Goal: Contribute content: Contribute content

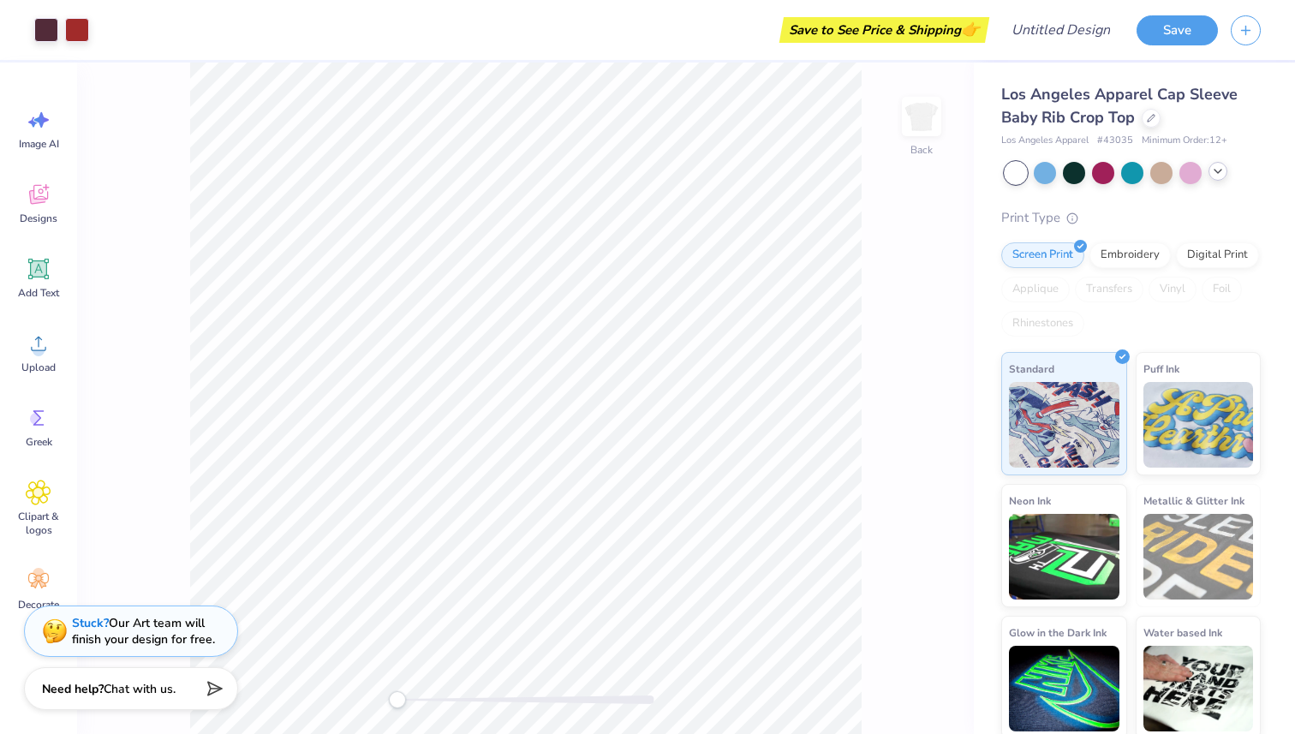
click at [1212, 176] on icon at bounding box center [1218, 171] width 14 height 14
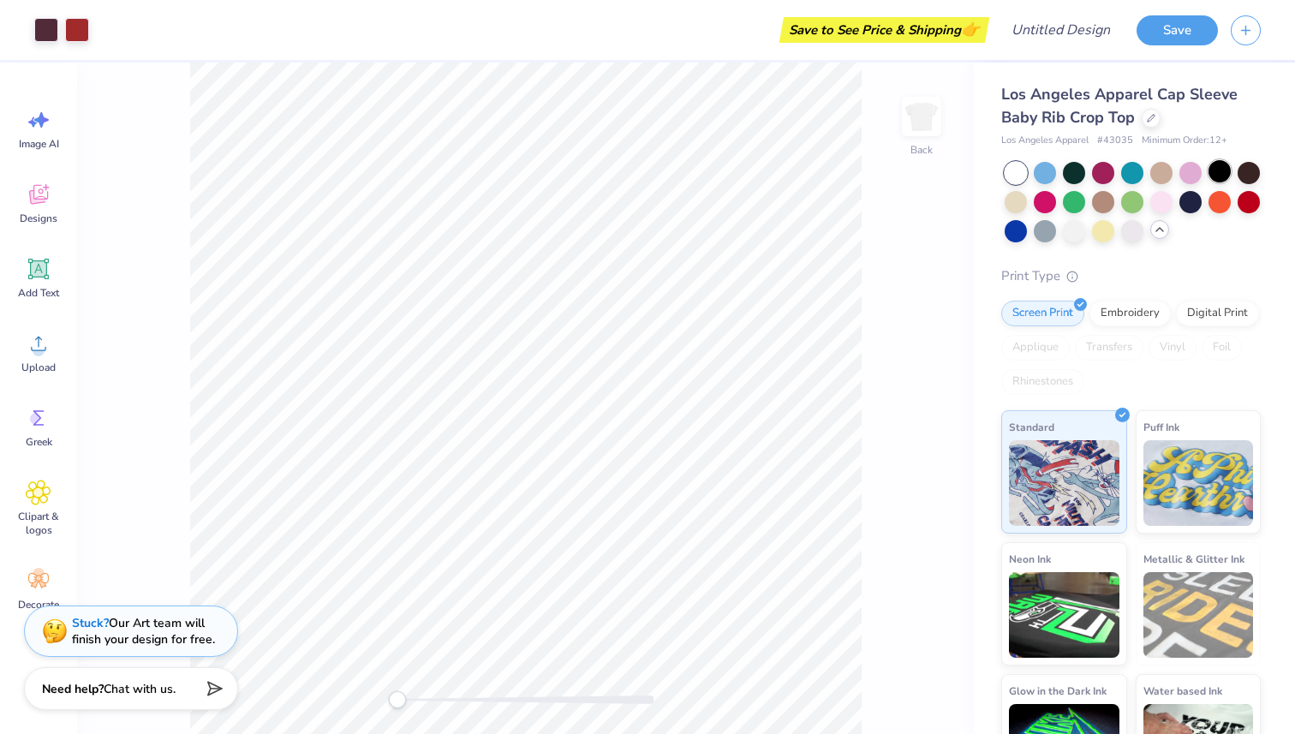
click at [1210, 173] on div at bounding box center [1219, 171] width 22 height 22
click at [1074, 202] on div at bounding box center [1074, 200] width 22 height 22
click at [1110, 205] on div at bounding box center [1103, 200] width 22 height 22
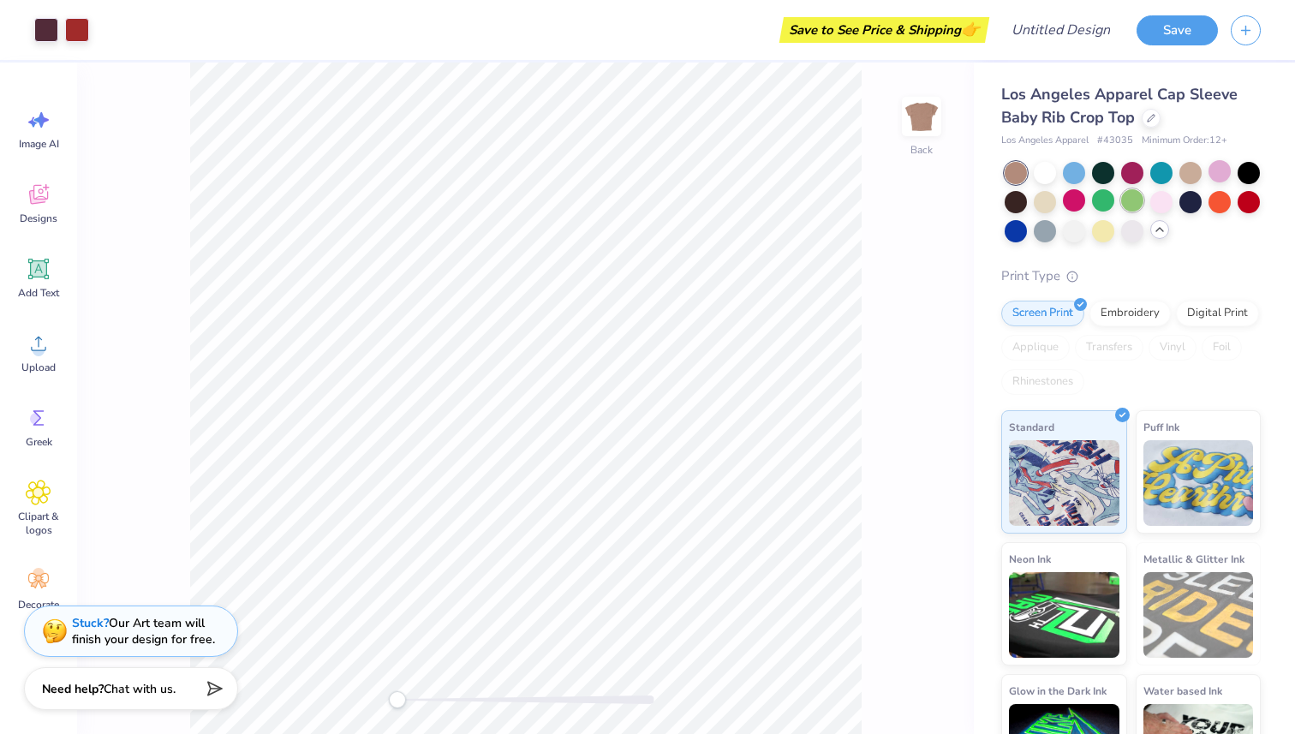
click at [1134, 205] on div at bounding box center [1132, 200] width 22 height 22
click at [1176, 196] on div at bounding box center [1132, 202] width 256 height 80
click at [1189, 199] on div at bounding box center [1190, 200] width 22 height 22
click at [1045, 174] on div at bounding box center [1044, 171] width 22 height 22
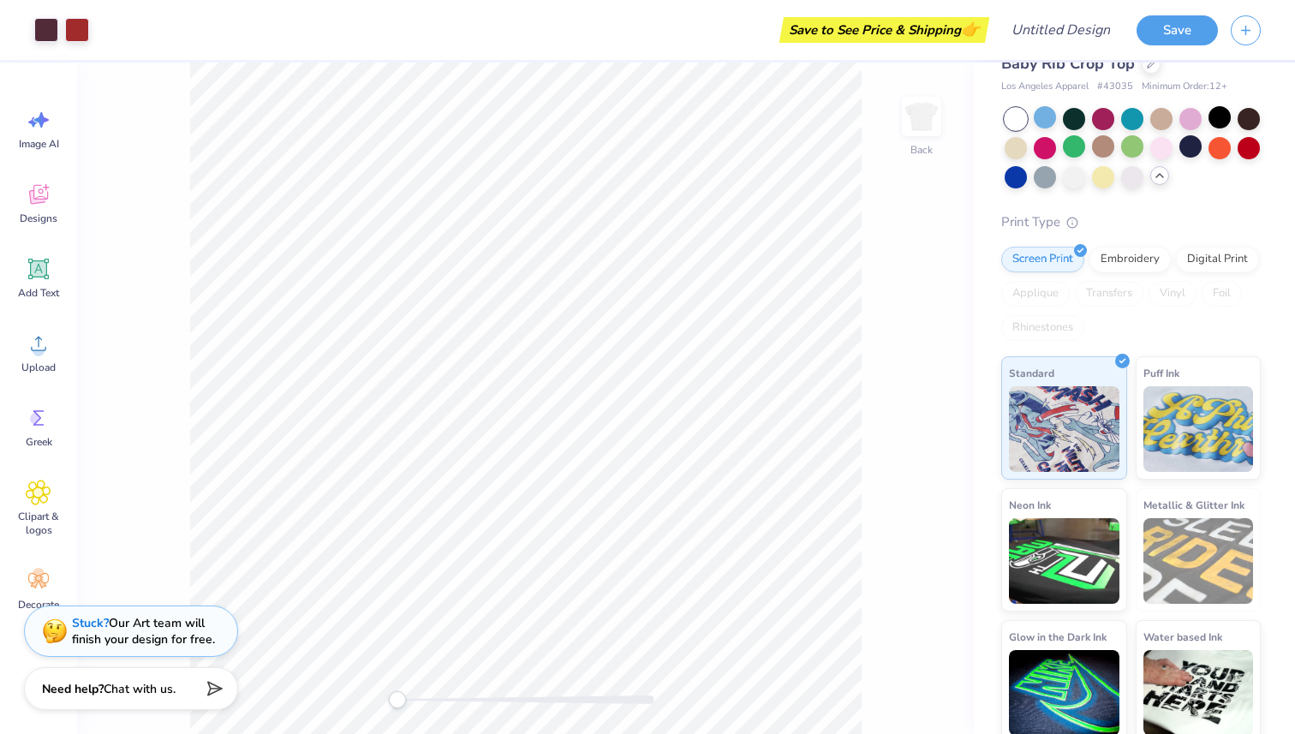
scroll to position [63, 0]
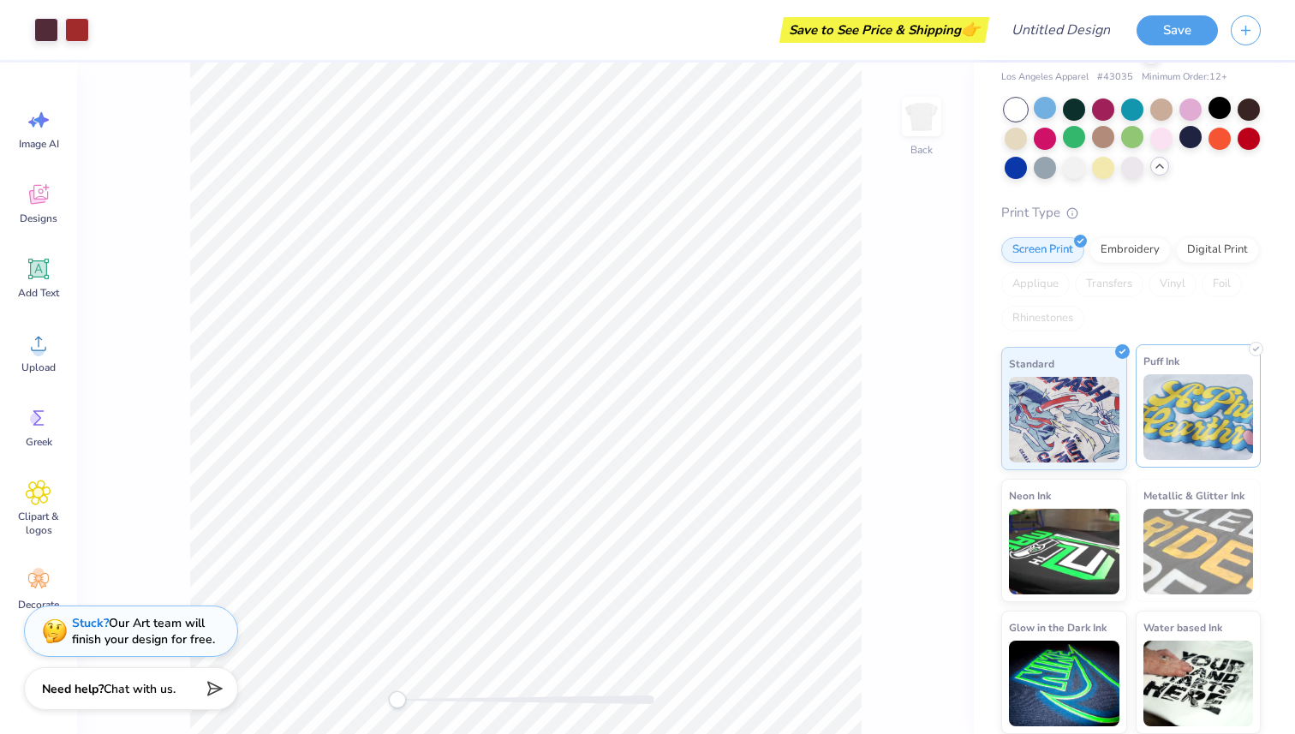
click at [1192, 403] on img at bounding box center [1198, 417] width 110 height 86
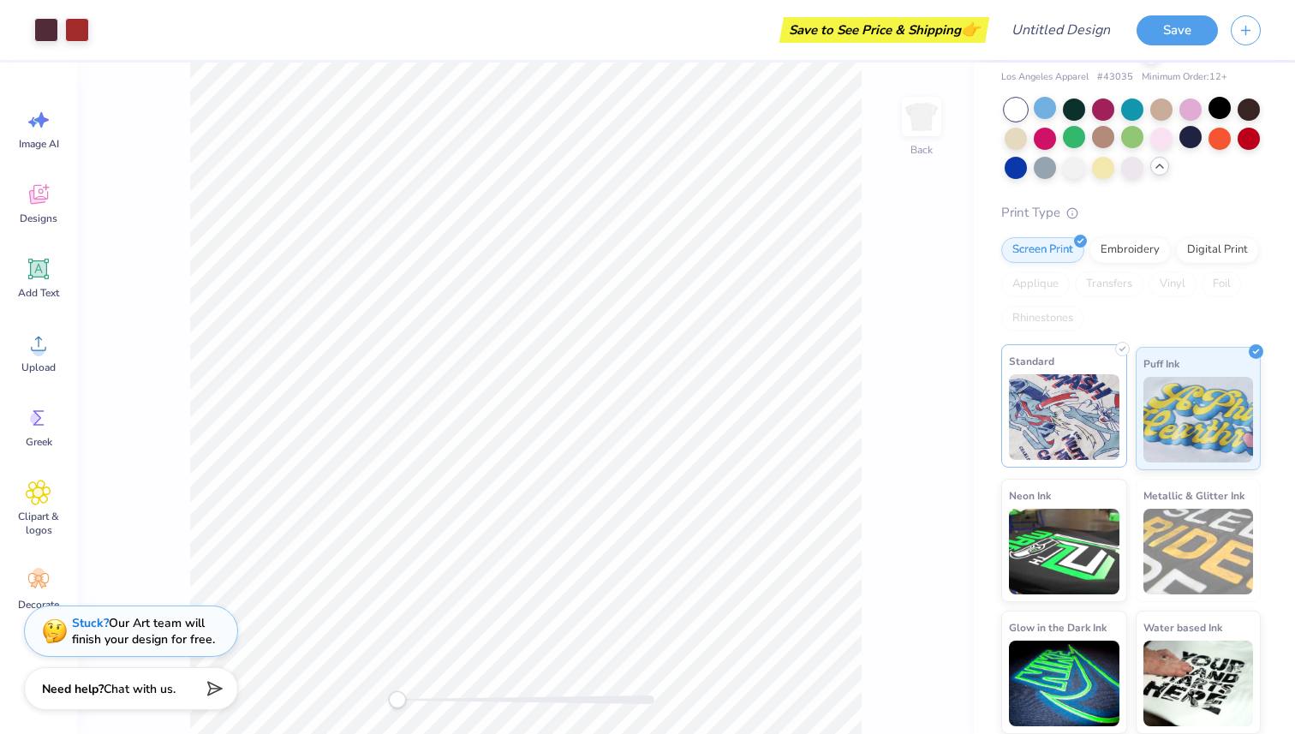
click at [1103, 396] on img at bounding box center [1064, 417] width 110 height 86
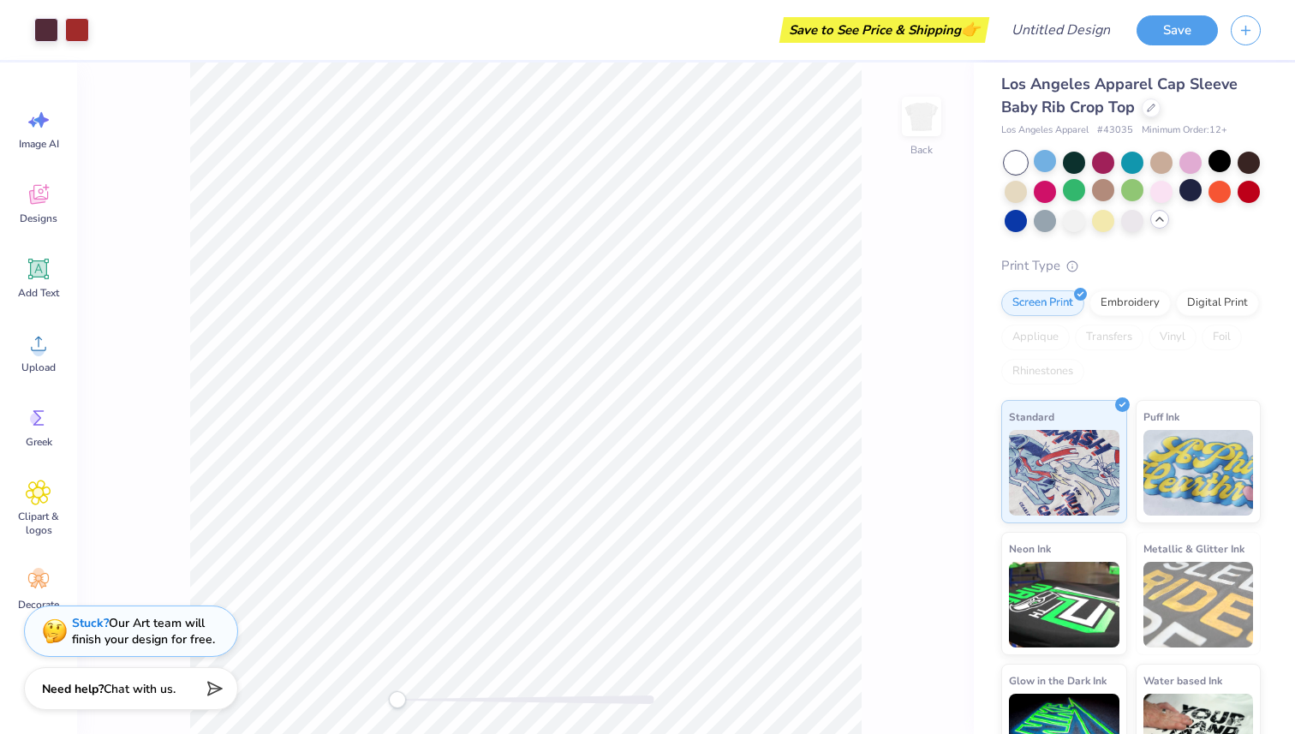
scroll to position [0, 0]
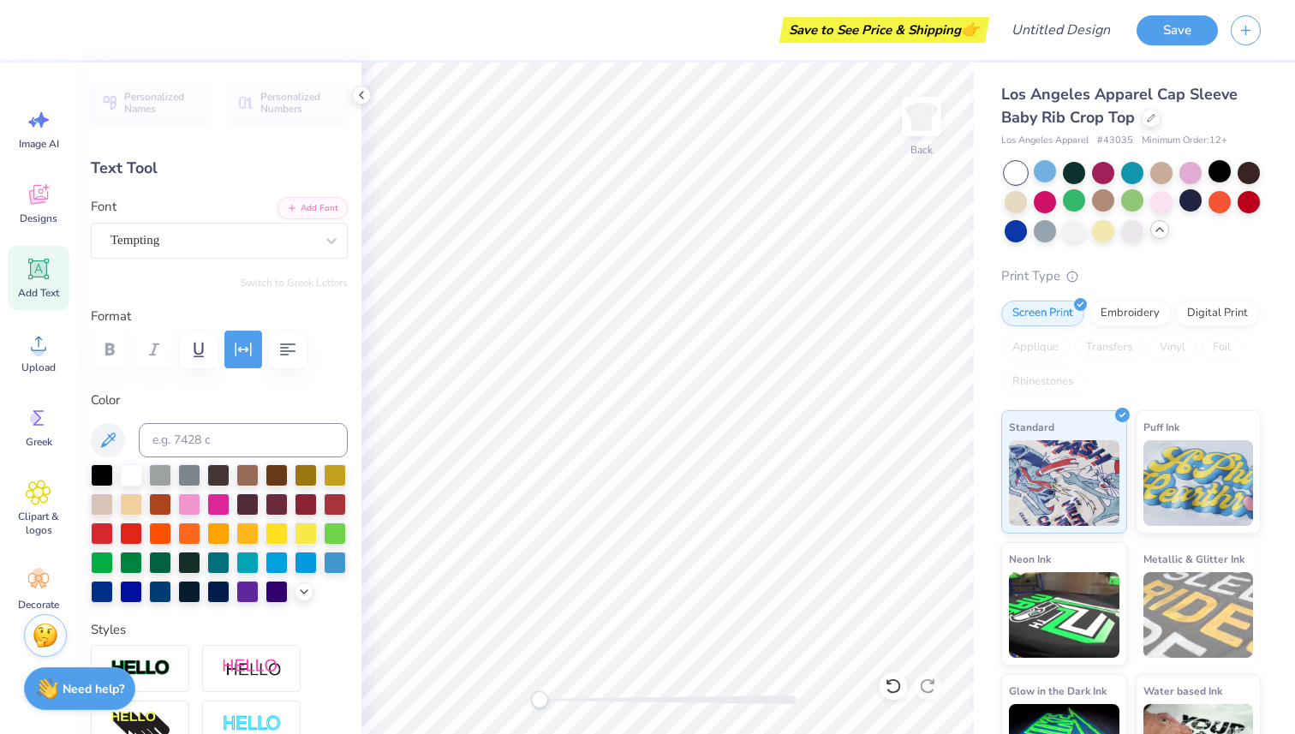
type textarea "appa"
type input "2.41"
type input "1.64"
type input "2.21"
type textarea "k"
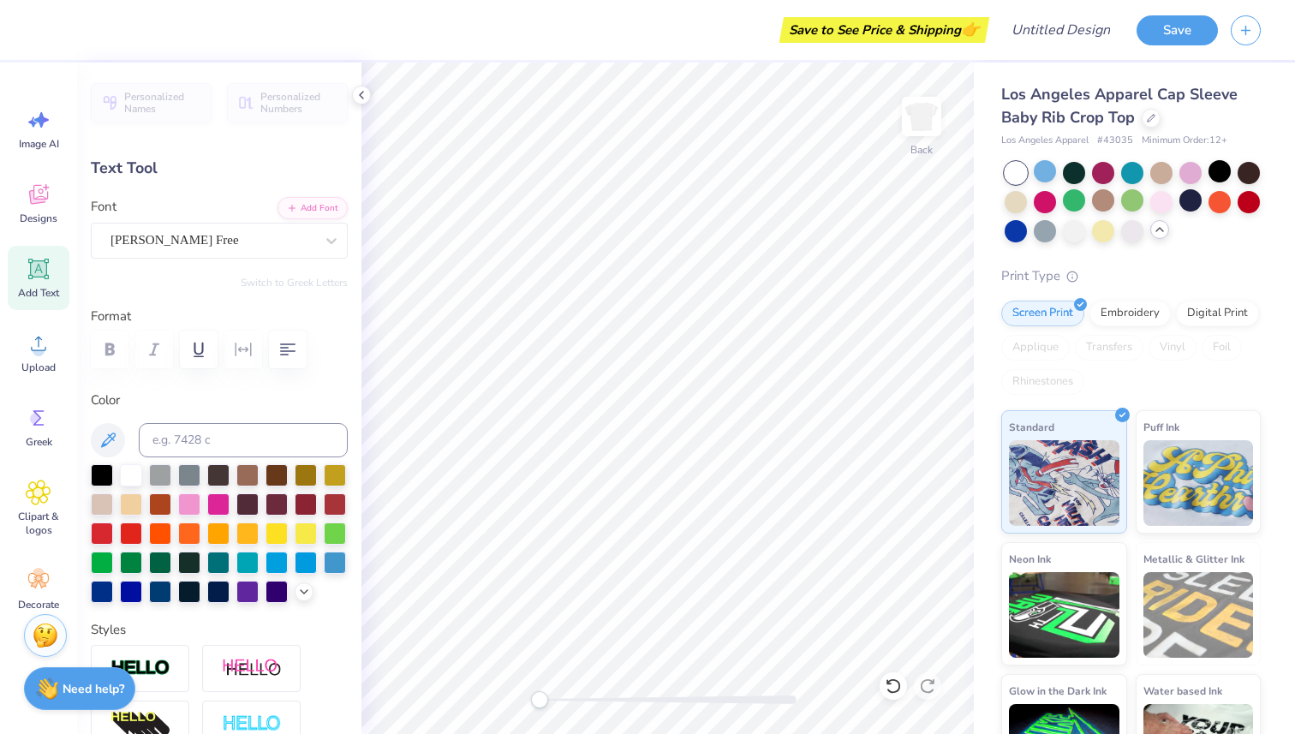
type textarea "K"
type input "1.84"
type input "1.58"
type input "3.94"
type input "0.38"
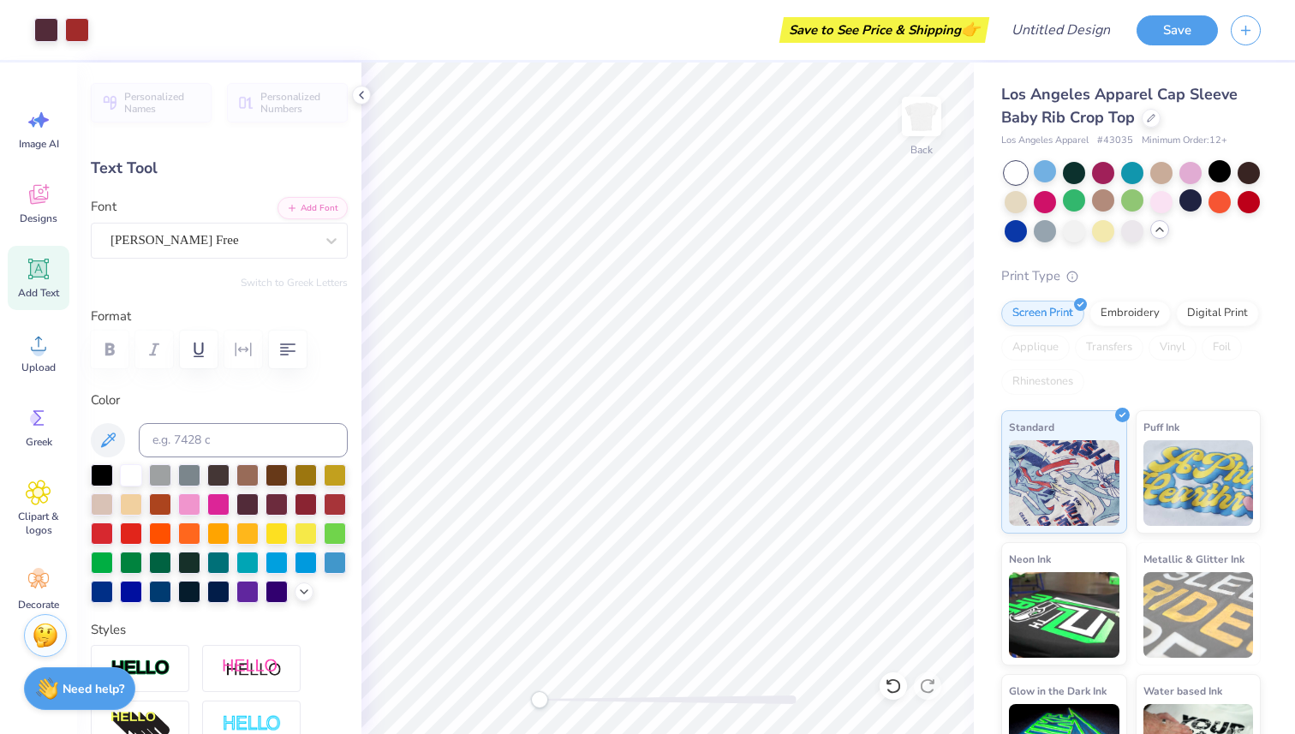
type input "0.61"
type input "4.29"
type input "1.59"
type input "0.87"
type input "4.08"
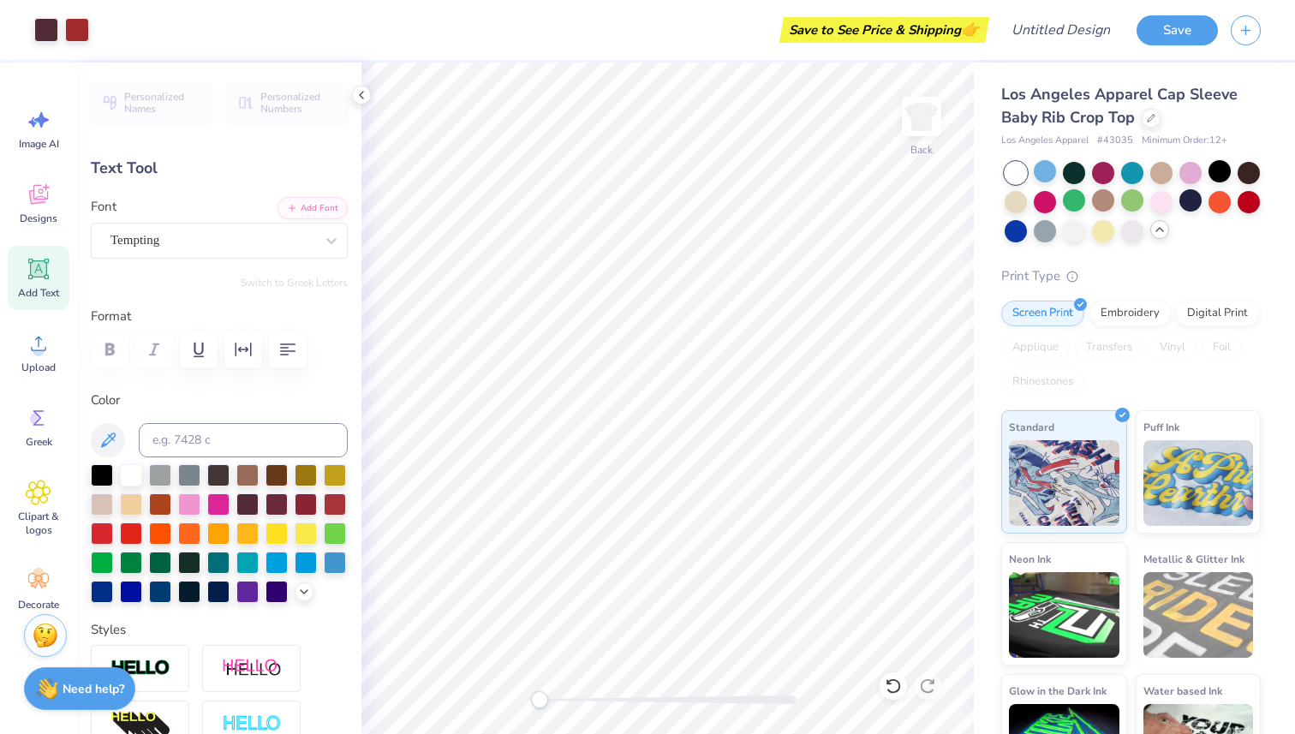
type input "1.51"
type input "1.31"
type input "3.94"
type input "1.59"
type input "0.87"
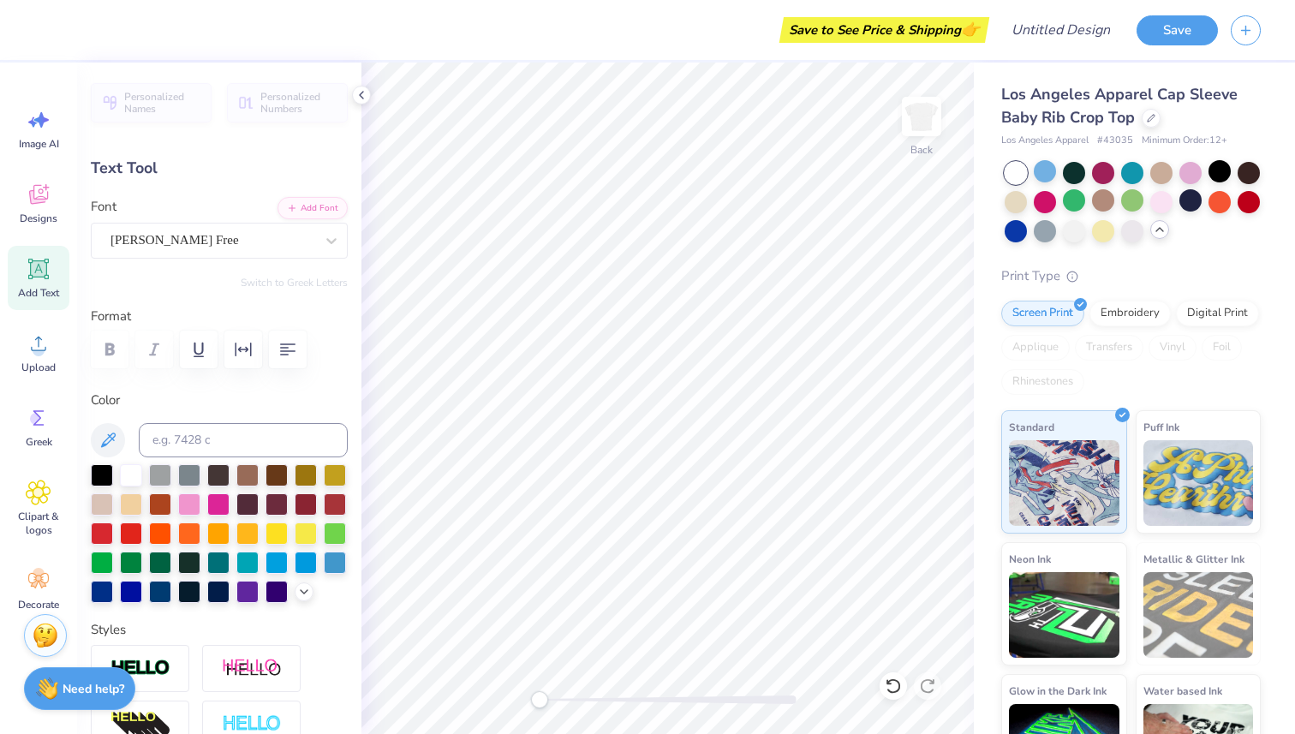
type input "3.76"
type input "2.32"
type input "2.66"
type input "2.46"
type input "1.65"
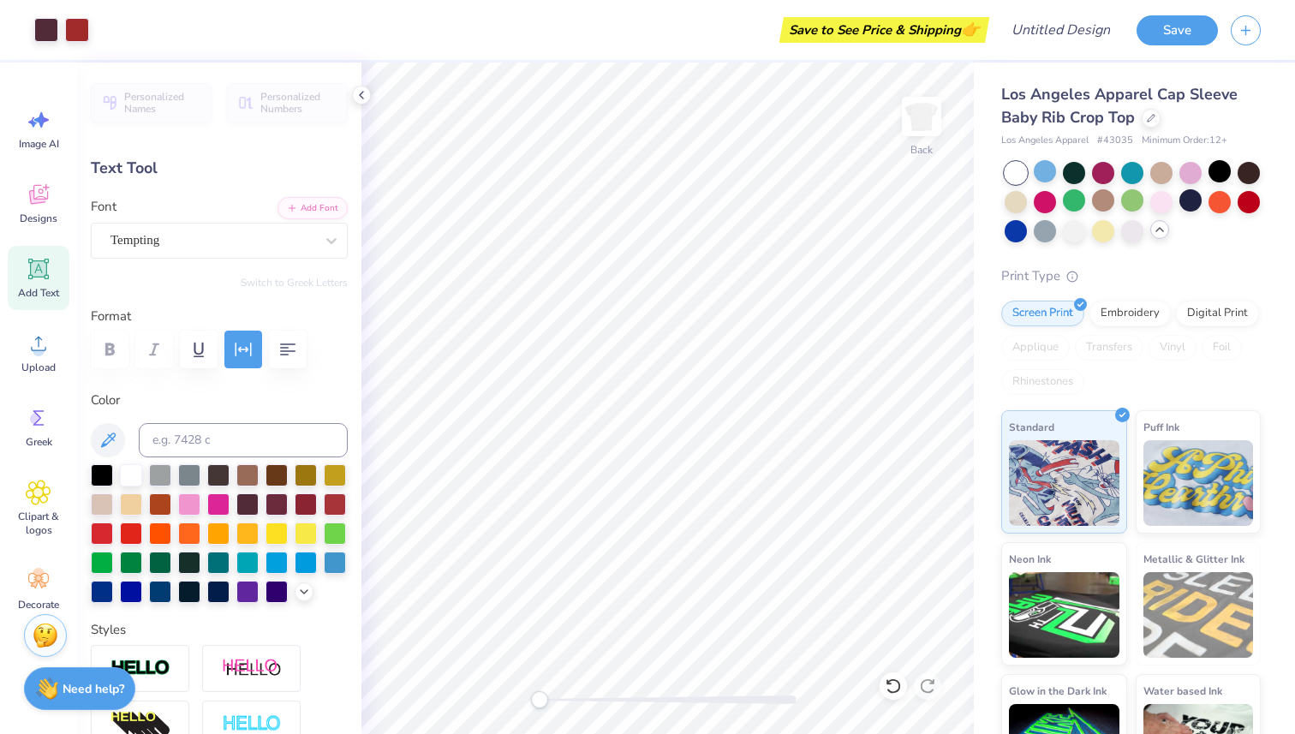
type input "2.21"
click at [165, 558] on div at bounding box center [160, 561] width 22 height 22
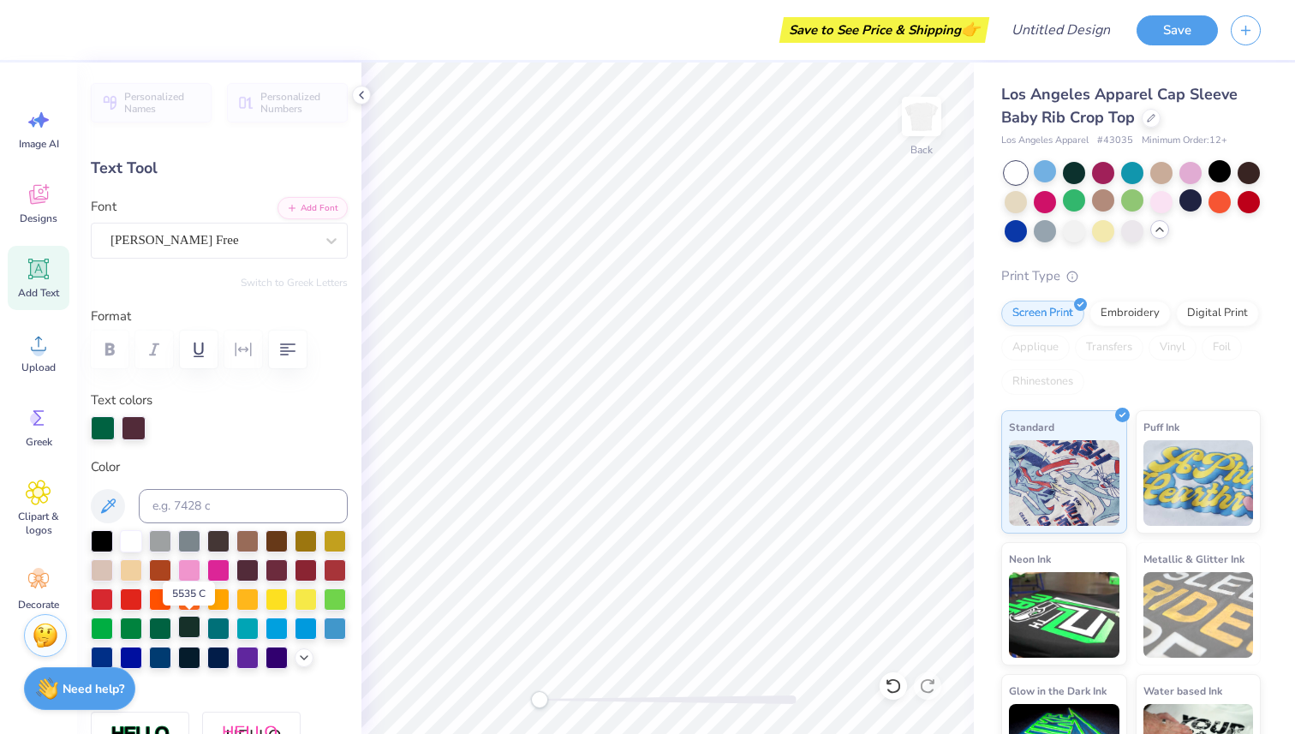
click at [180, 620] on div at bounding box center [189, 627] width 22 height 22
click at [158, 624] on div at bounding box center [160, 627] width 22 height 22
type input "2.32"
type input "0.87"
type input "2.57"
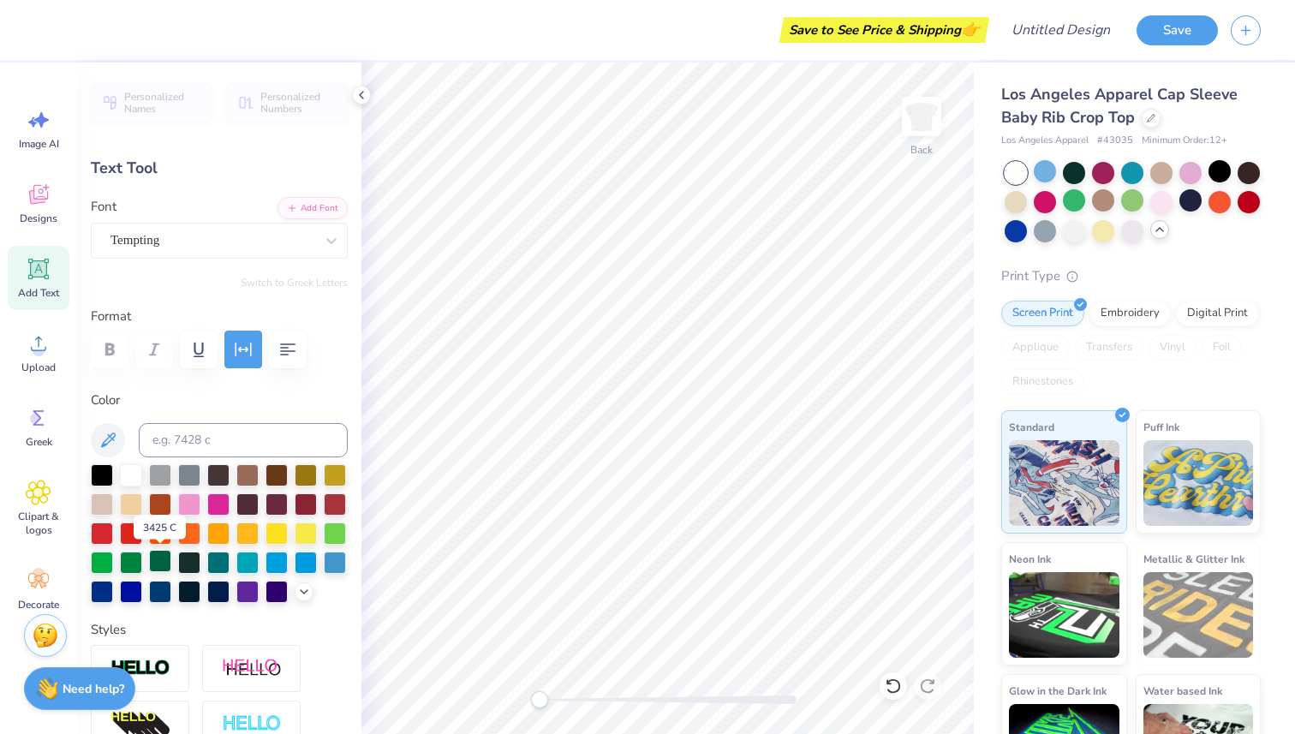
click at [160, 558] on div at bounding box center [160, 561] width 22 height 22
type input "1.59"
type input "3.76"
click at [165, 557] on div at bounding box center [160, 561] width 22 height 22
type input "1.51"
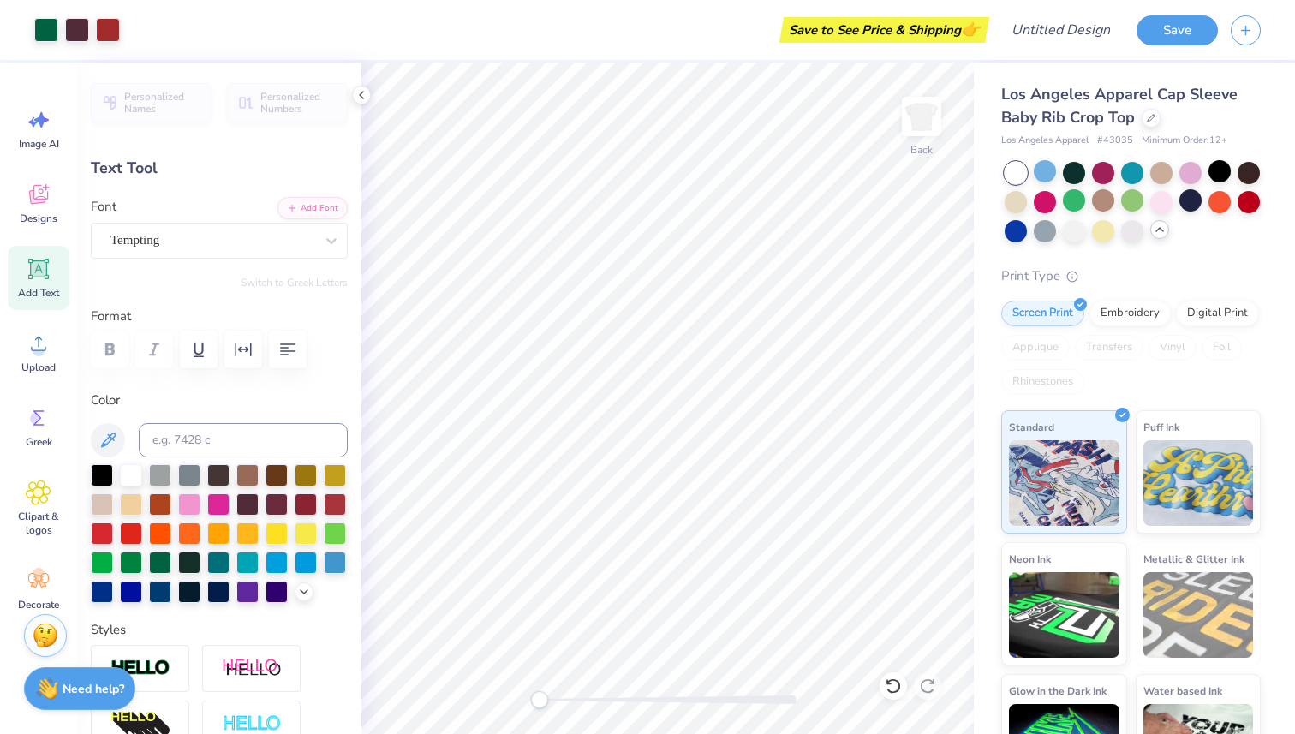
type input "1.31"
type input "3.54"
click at [169, 561] on div at bounding box center [160, 561] width 22 height 22
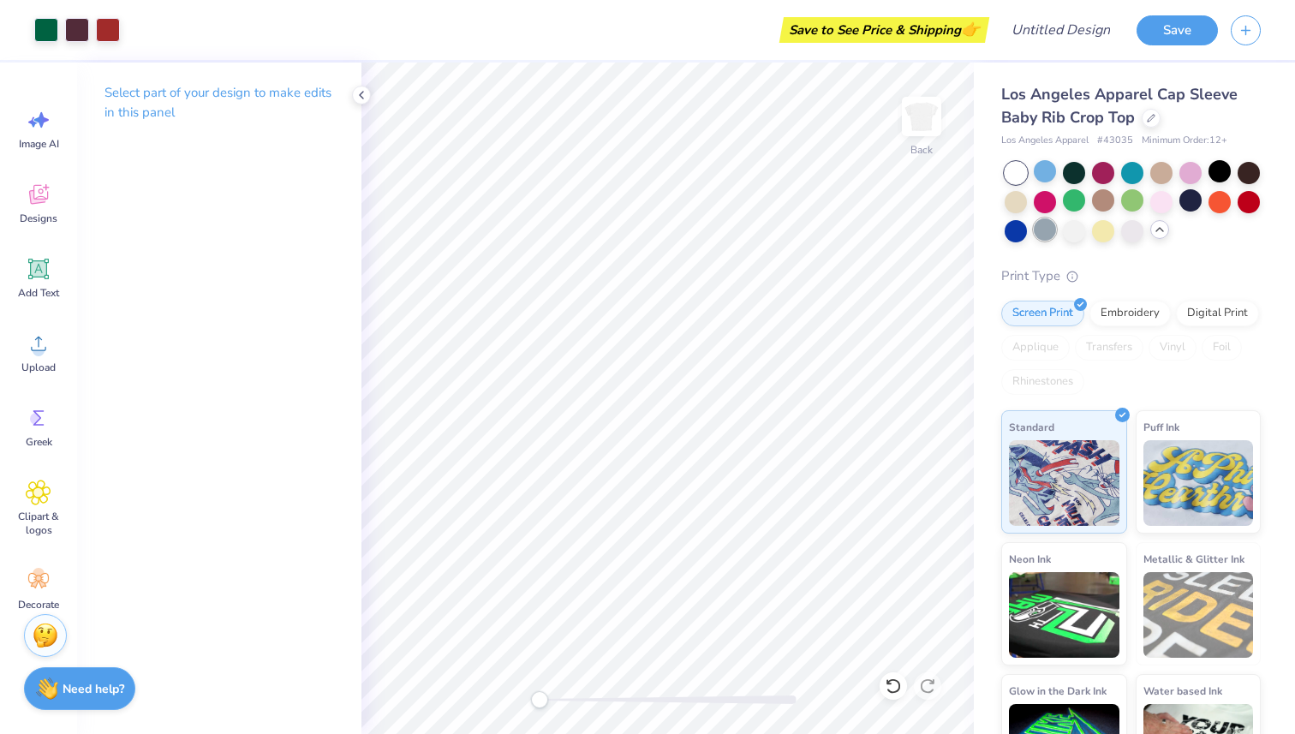
click at [1033, 236] on div at bounding box center [1044, 229] width 22 height 22
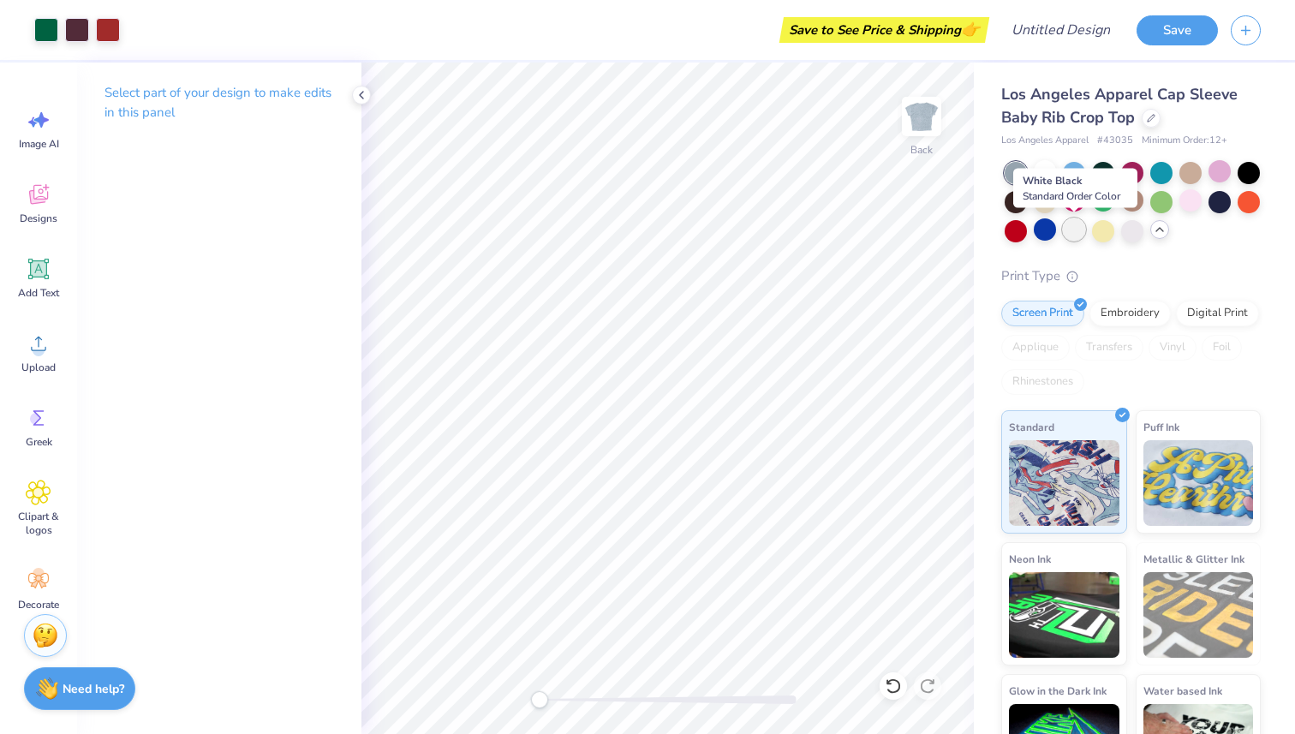
click at [1072, 232] on div at bounding box center [1074, 229] width 22 height 22
click at [1134, 224] on div at bounding box center [1132, 229] width 22 height 22
click at [1109, 234] on div at bounding box center [1103, 229] width 22 height 22
click at [1021, 168] on div at bounding box center [1015, 173] width 22 height 22
click at [1063, 171] on div at bounding box center [1074, 171] width 22 height 22
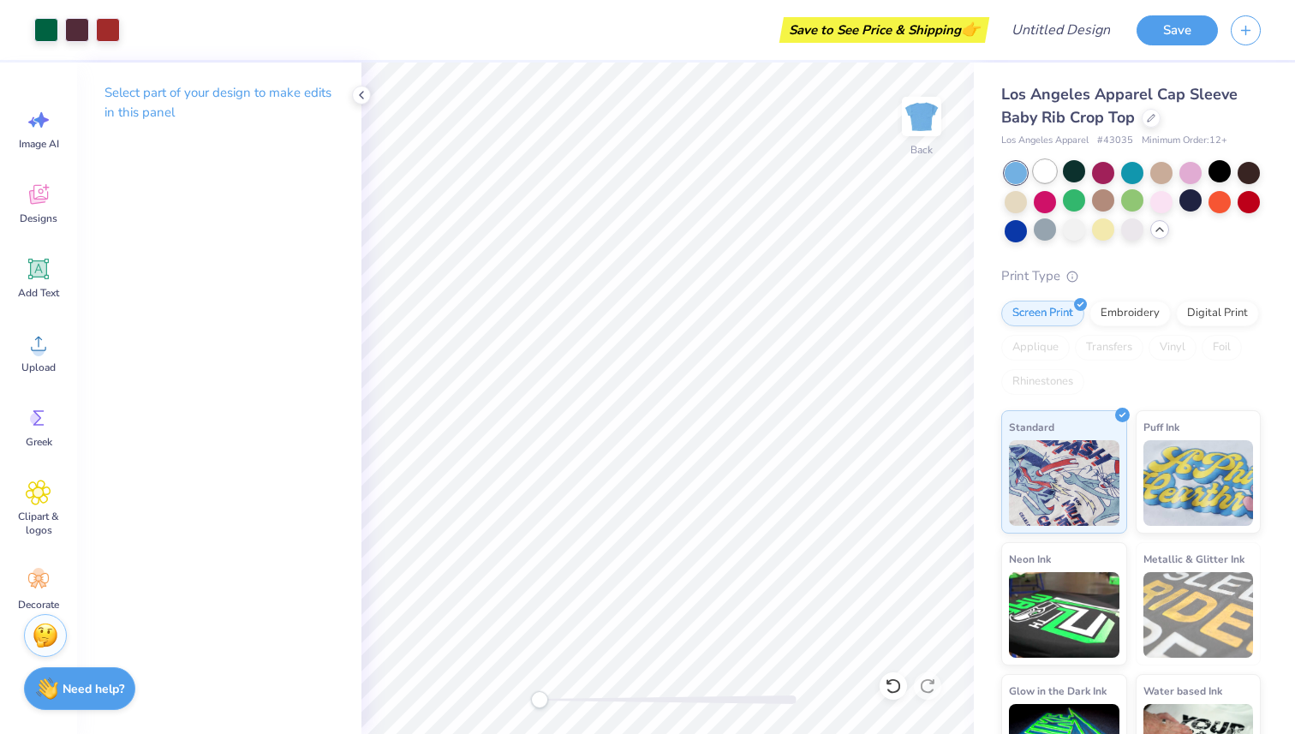
click at [1047, 168] on div at bounding box center [1044, 171] width 22 height 22
click at [1182, 0] on div "Save" at bounding box center [1215, 30] width 158 height 60
click at [1074, 29] on input "Design Title" at bounding box center [1081, 30] width 84 height 34
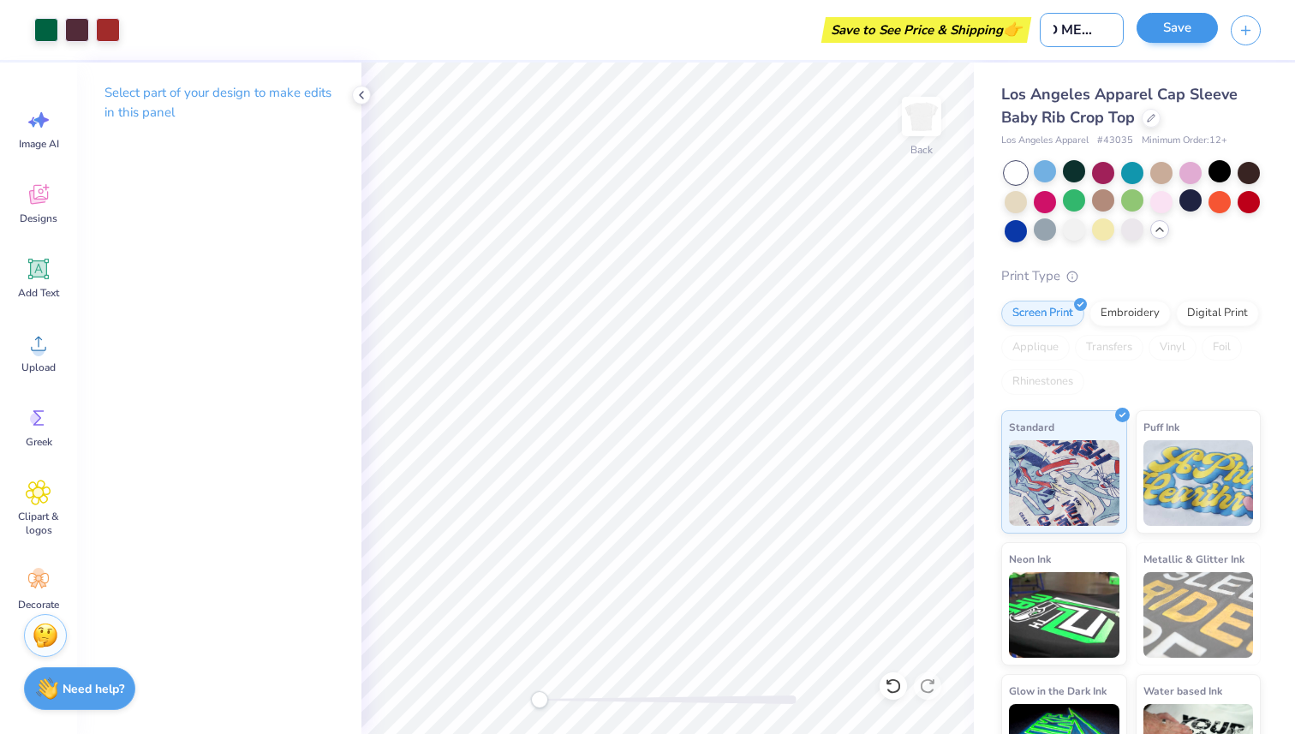
type input "KD MERCH"
click at [1181, 22] on button "Save" at bounding box center [1176, 28] width 81 height 30
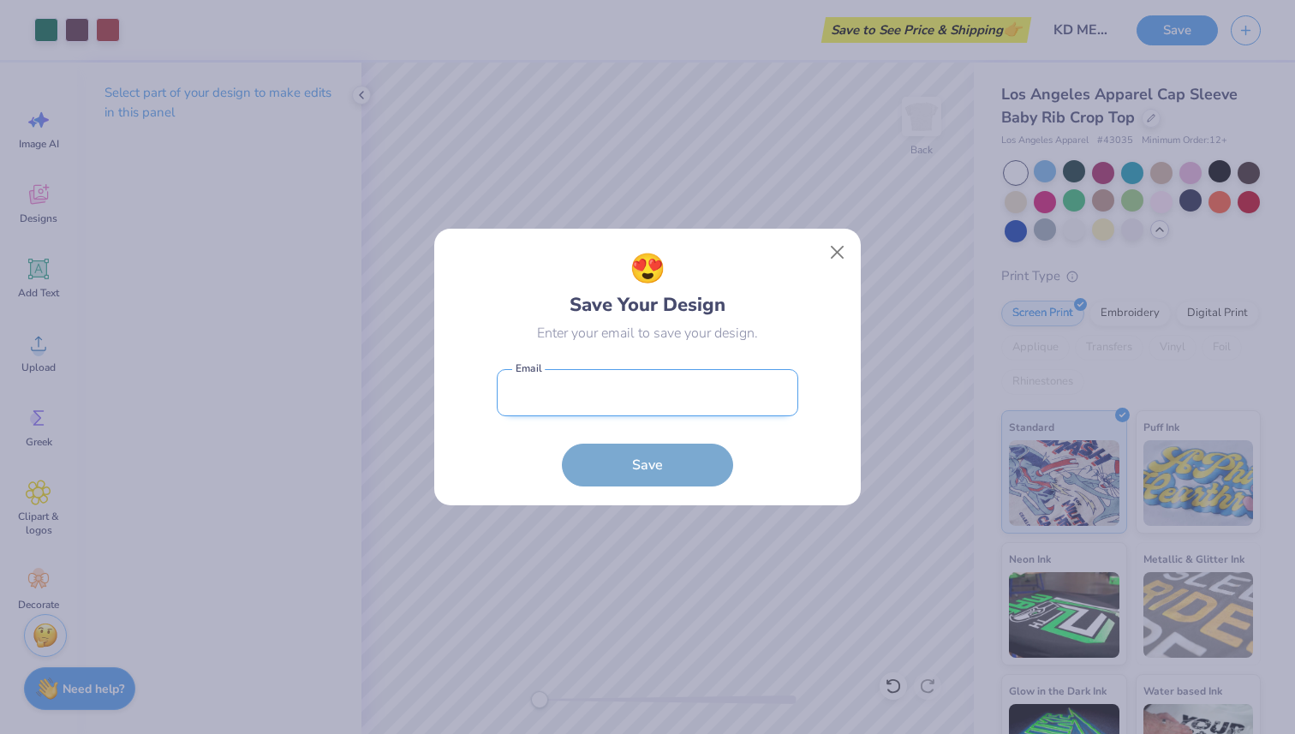
click at [741, 379] on input "email" at bounding box center [647, 392] width 301 height 47
type input "[EMAIL_ADDRESS][DOMAIN_NAME]"
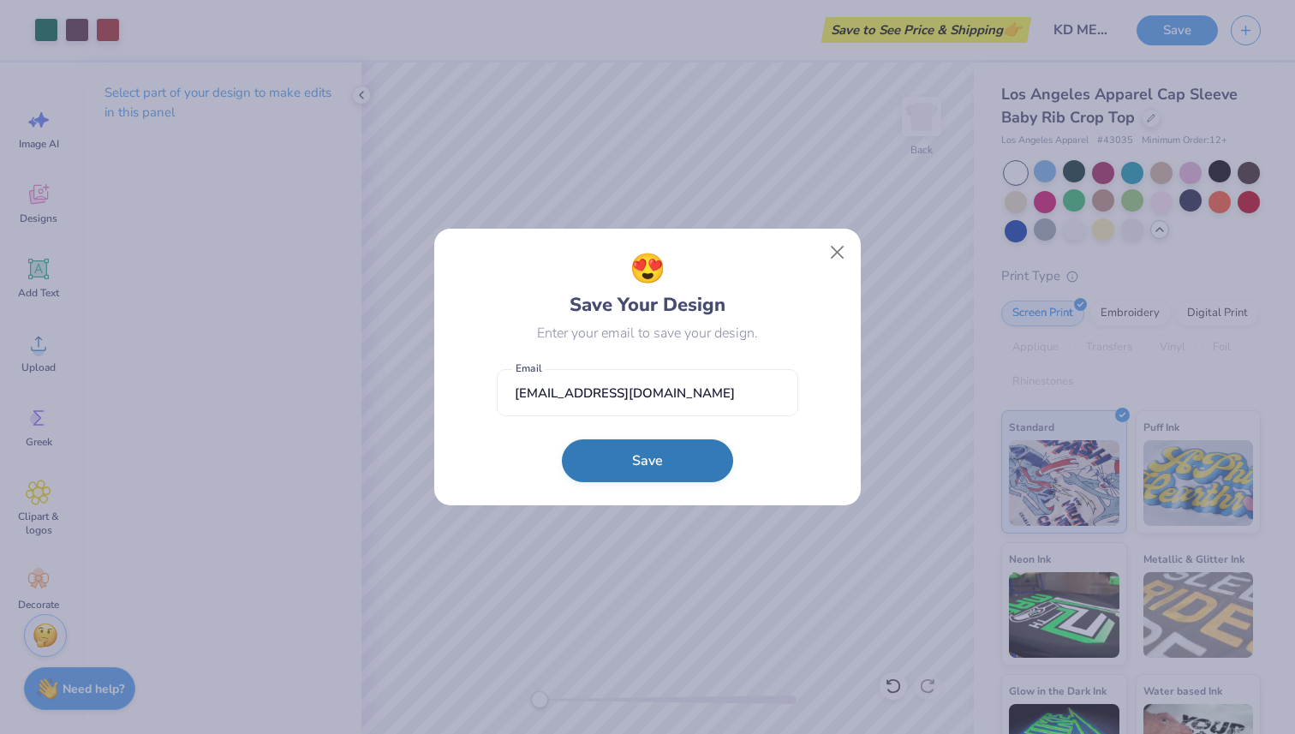
click at [664, 473] on button "Save" at bounding box center [647, 460] width 171 height 43
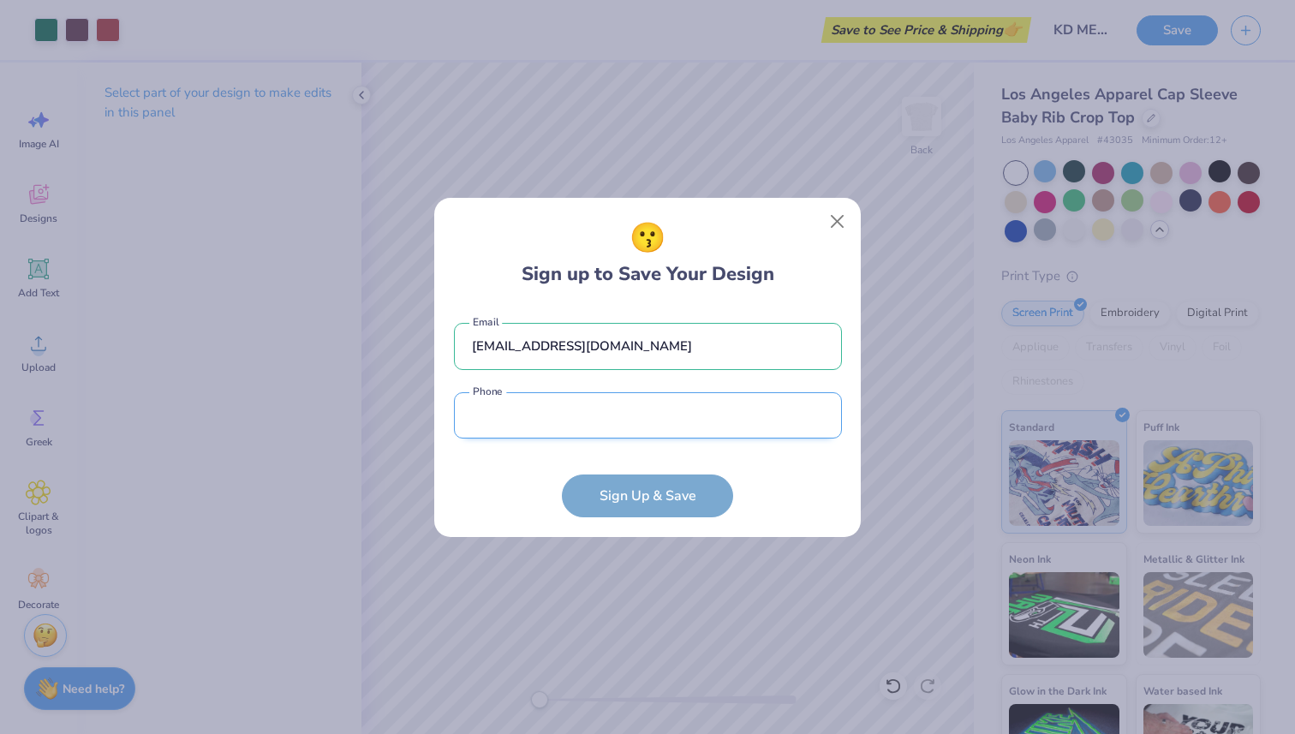
click at [677, 404] on input "tel" at bounding box center [648, 415] width 388 height 47
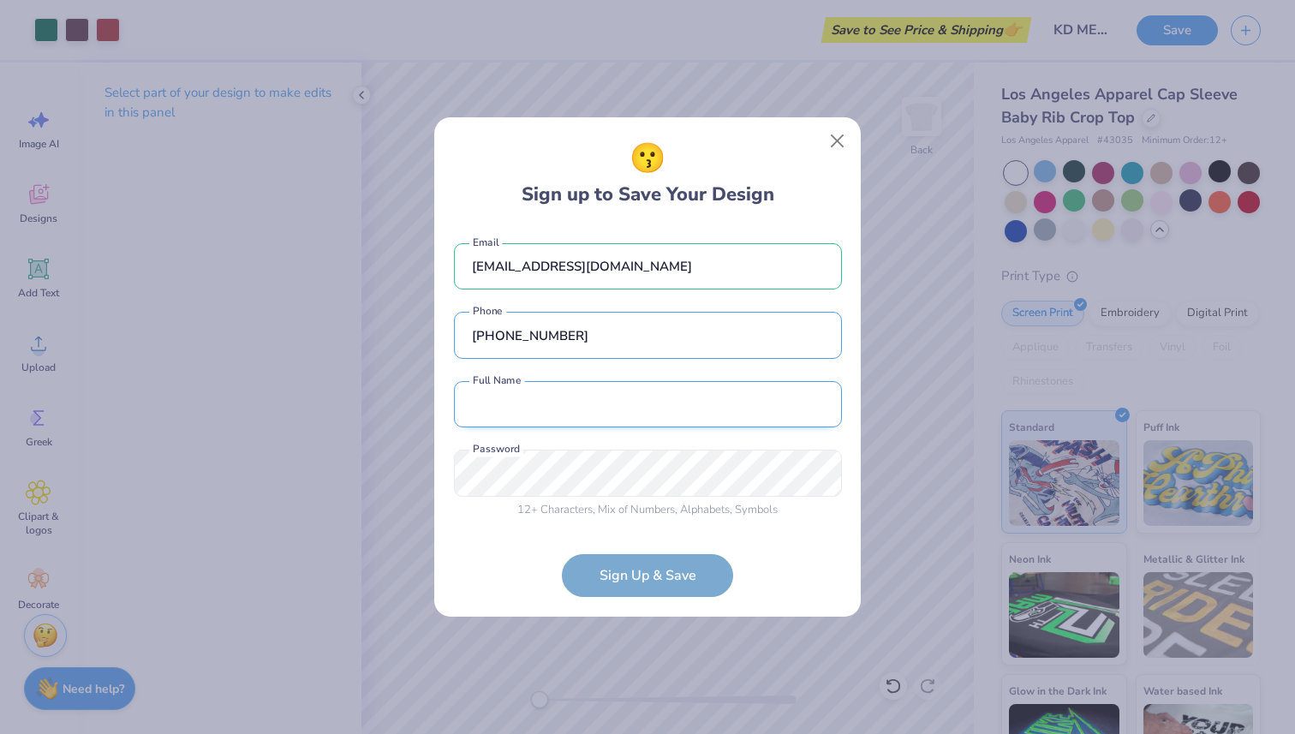
type input "[PHONE_NUMBER]"
click at [624, 415] on input "text" at bounding box center [648, 404] width 388 height 47
type input "[PERSON_NAME]"
type input "[PHONE_NUMBER]"
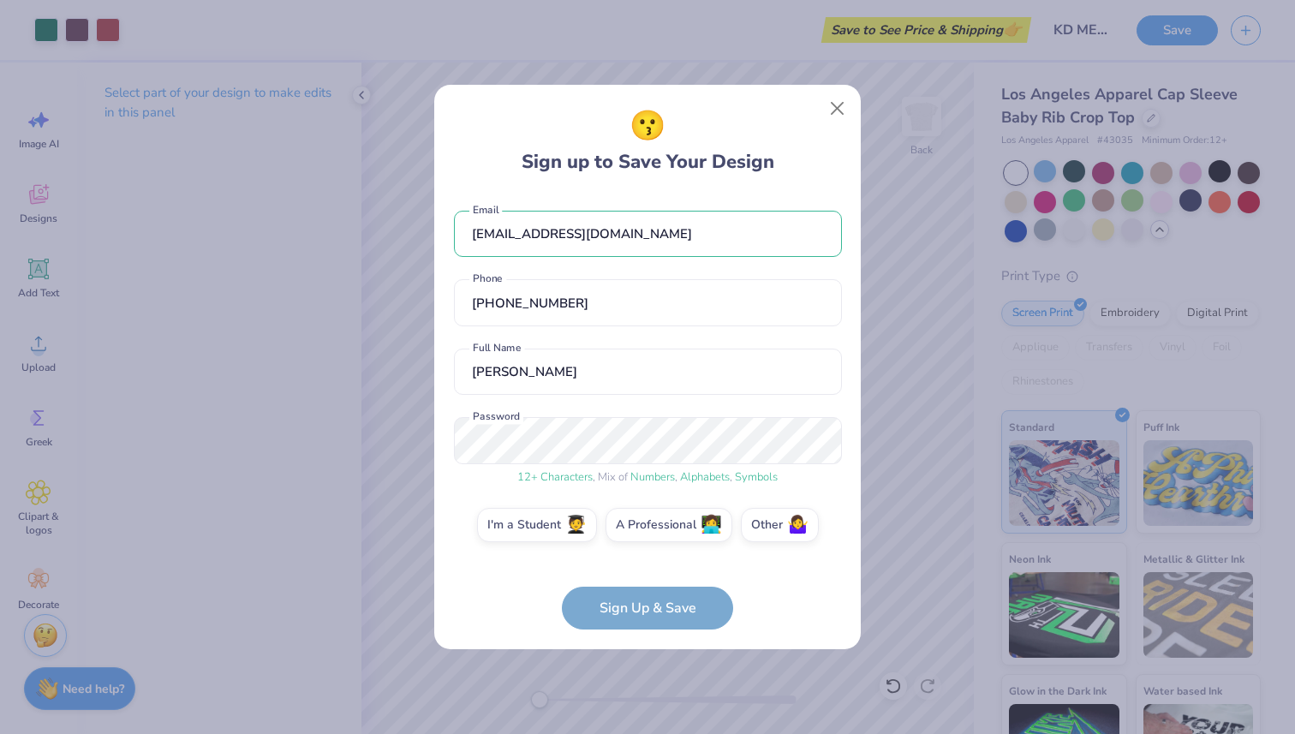
click at [646, 617] on form "[EMAIL_ADDRESS][DOMAIN_NAME] Email [PHONE_NUMBER] Phone [PERSON_NAME] Full Name…" at bounding box center [648, 411] width 388 height 437
click at [584, 531] on span "🧑‍🎓" at bounding box center [575, 523] width 21 height 20
click at [642, 531] on input "I'm a Student 🧑‍🎓" at bounding box center [647, 529] width 11 height 11
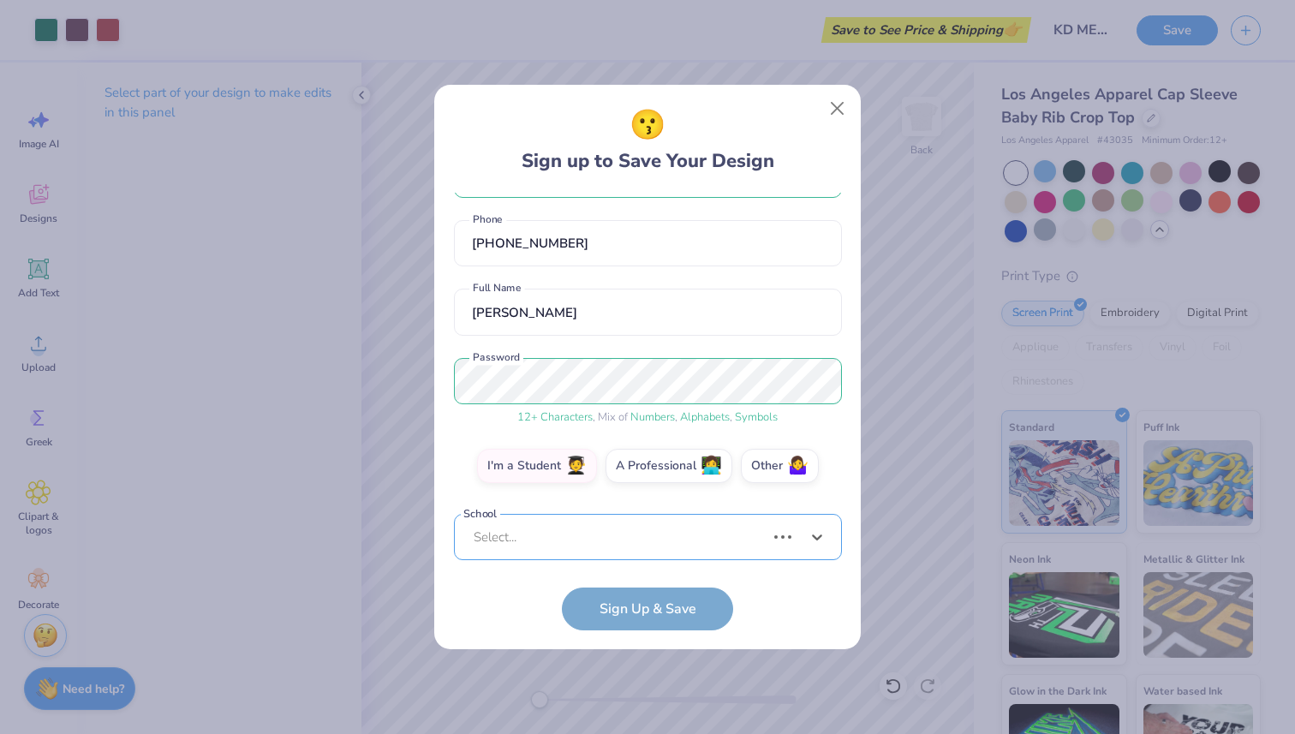
scroll to position [110, 0]
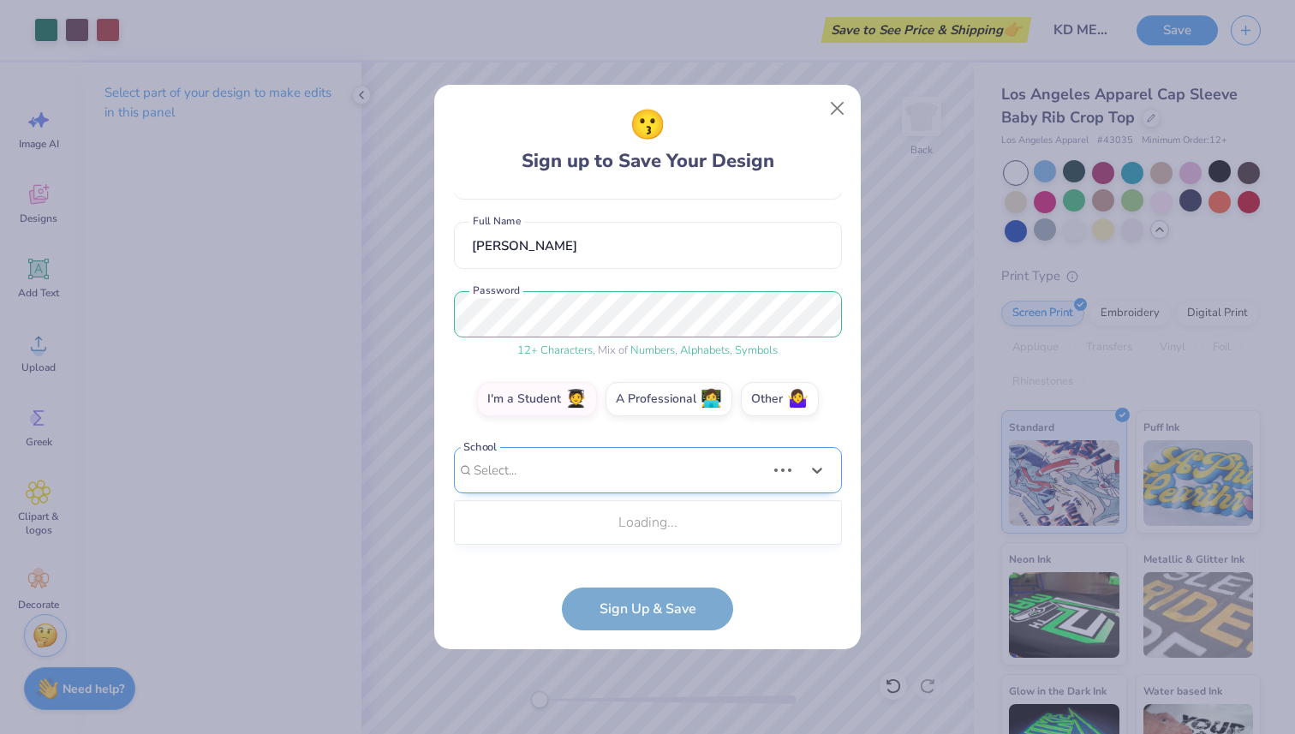
click at [603, 543] on div "Use Up and Down to choose options, press Enter to select the currently focused …" at bounding box center [648, 496] width 388 height 98
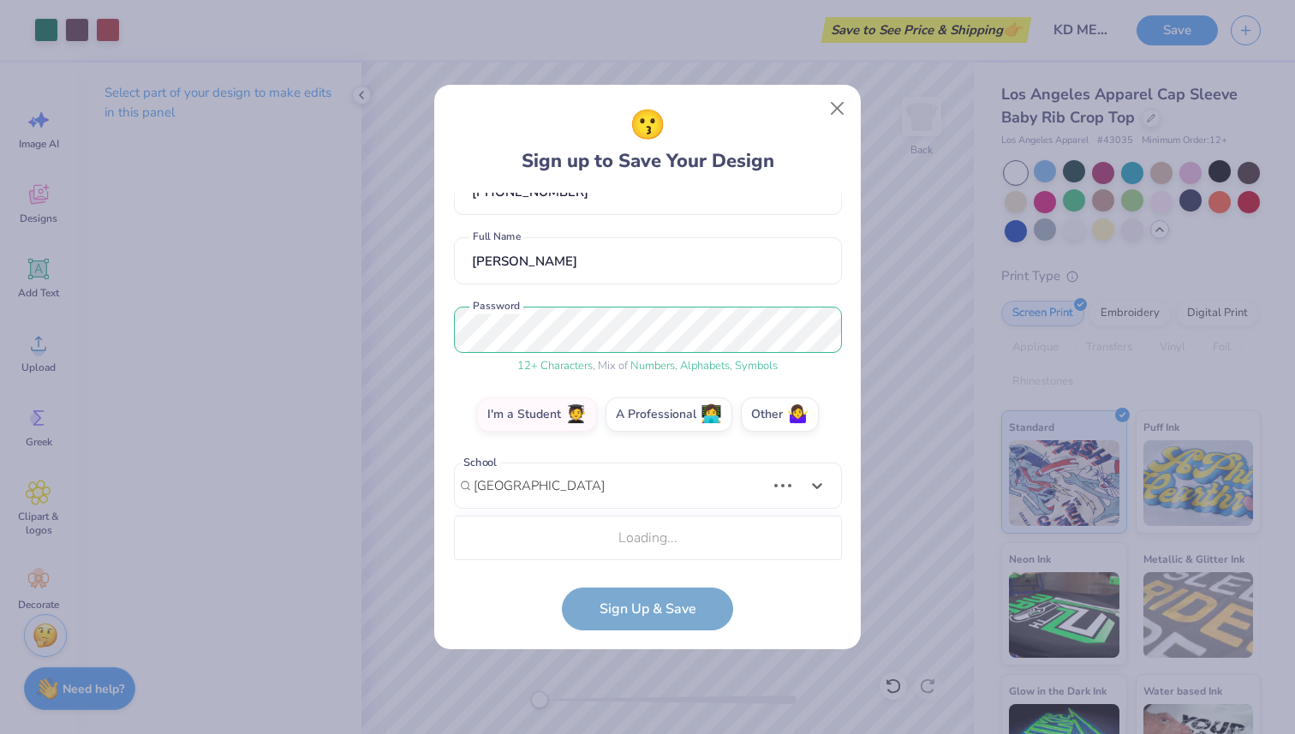
scroll to position [324, 0]
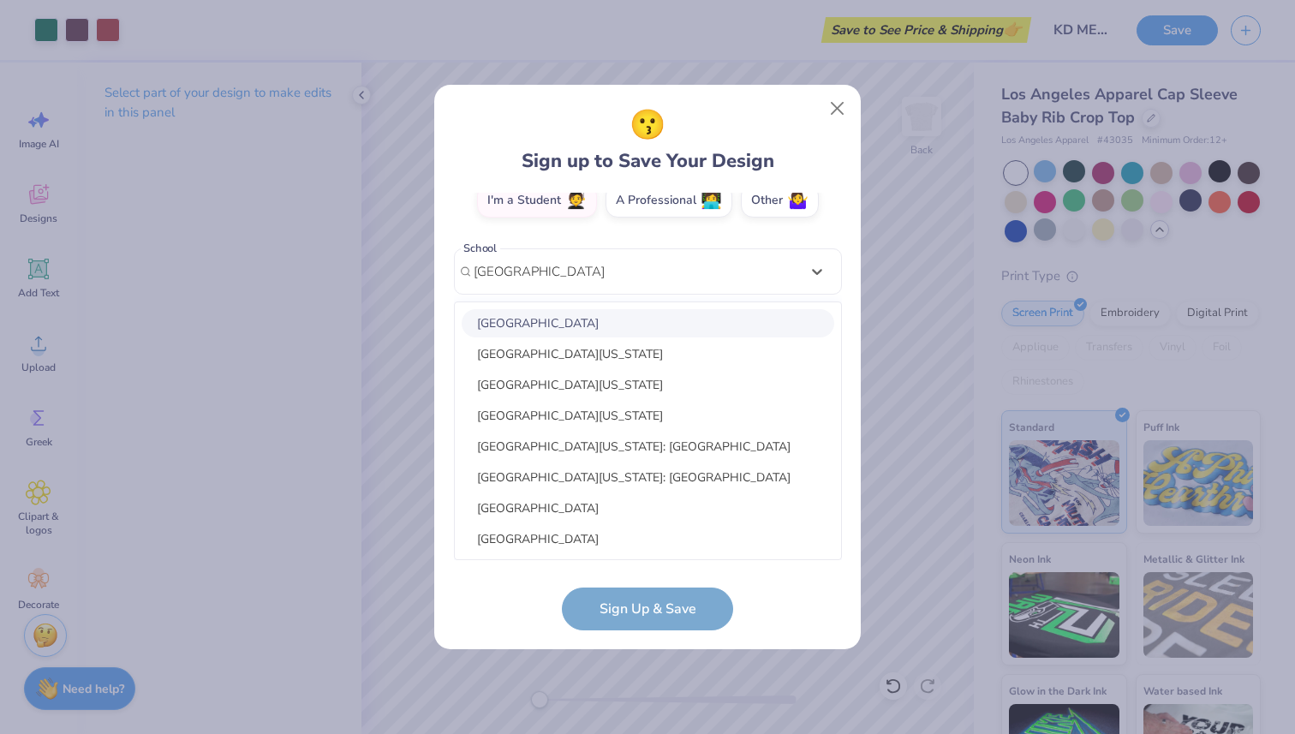
click at [725, 325] on div "[GEOGRAPHIC_DATA]" at bounding box center [647, 323] width 372 height 28
type input "[GEOGRAPHIC_DATA]"
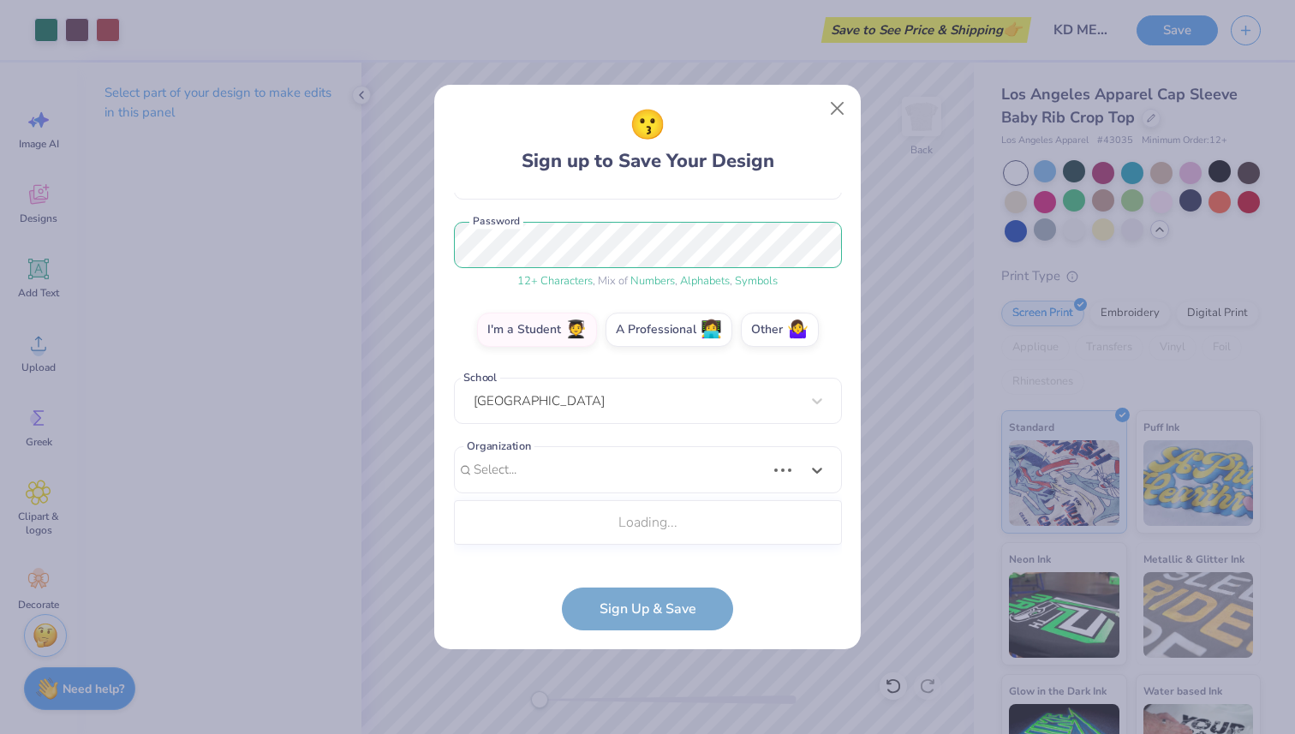
click at [660, 556] on div "[EMAIL_ADDRESS][DOMAIN_NAME] Email [PHONE_NUMBER] Phone [PERSON_NAME] Full Name…" at bounding box center [648, 376] width 388 height 367
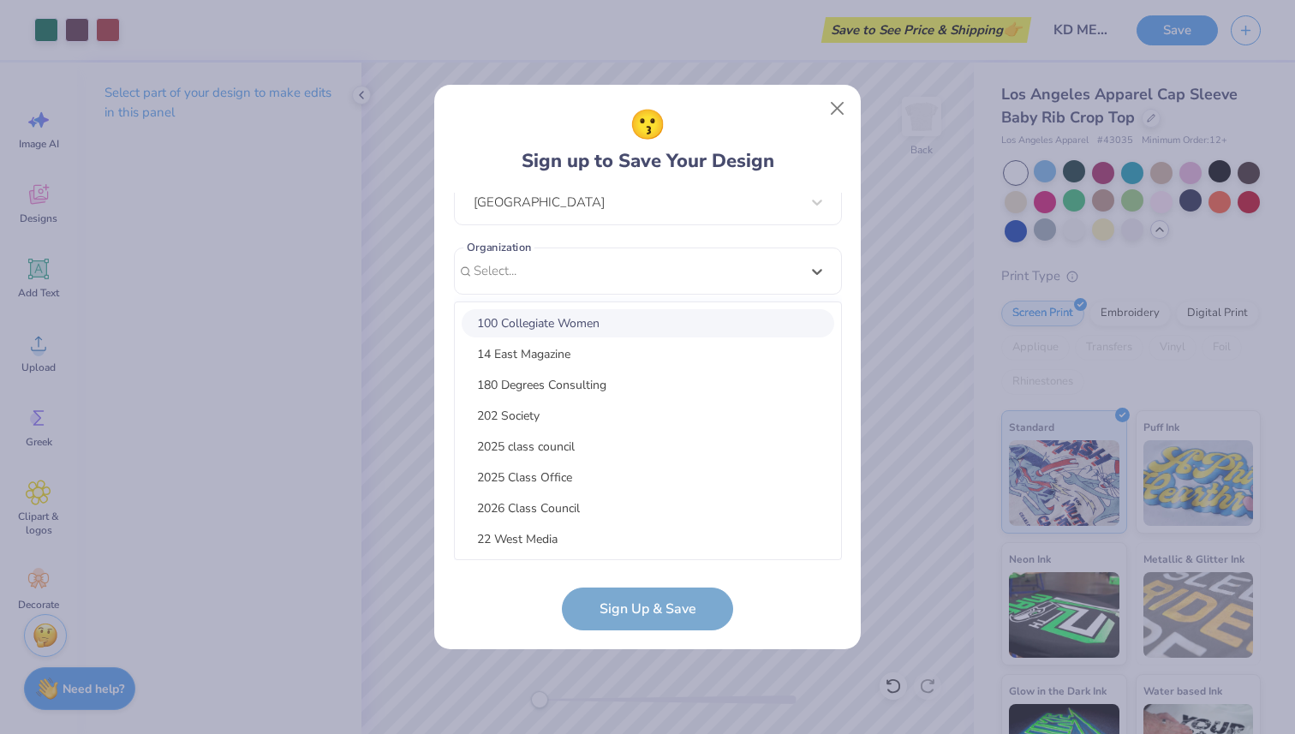
scroll to position [137, 0]
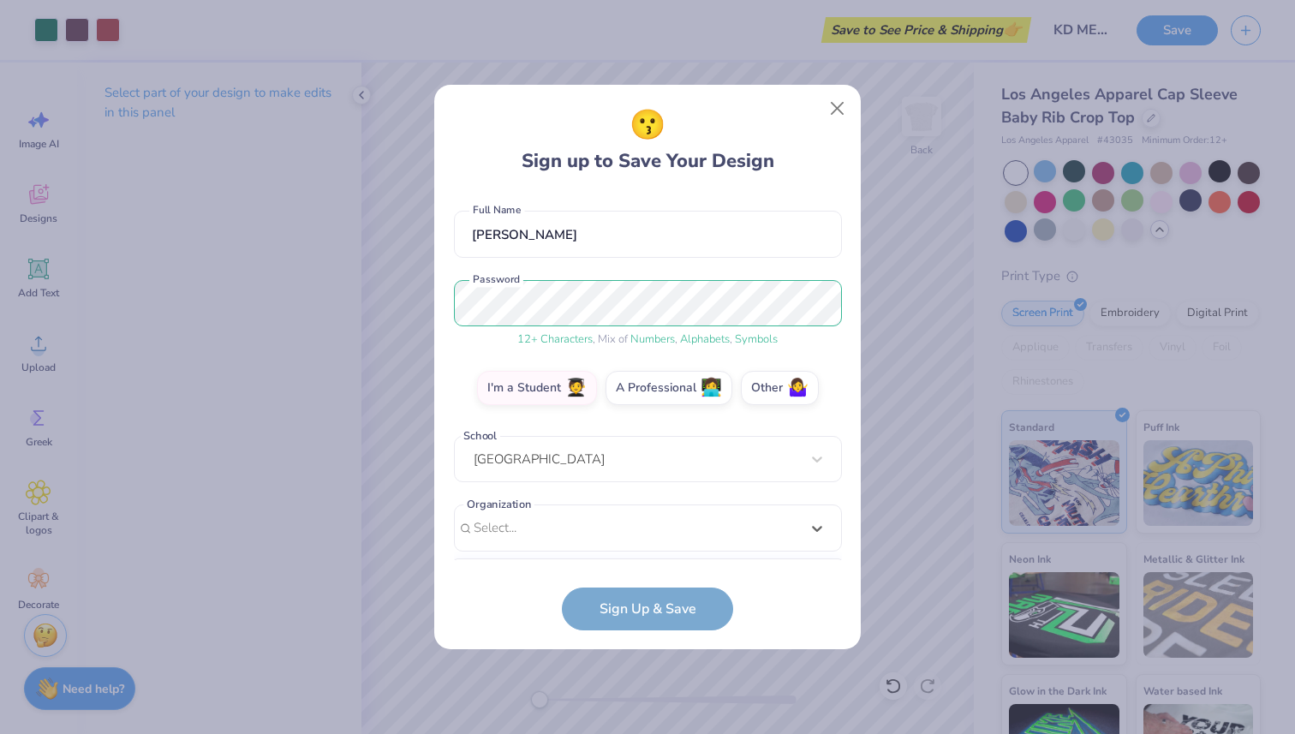
click at [701, 262] on div "[EMAIL_ADDRESS][DOMAIN_NAME] Email [PHONE_NUMBER] Phone [PERSON_NAME] Full Name…" at bounding box center [648, 376] width 388 height 367
click at [646, 616] on form "[EMAIL_ADDRESS][DOMAIN_NAME] Email [PHONE_NUMBER] Phone [PERSON_NAME] Full Name…" at bounding box center [648, 412] width 388 height 438
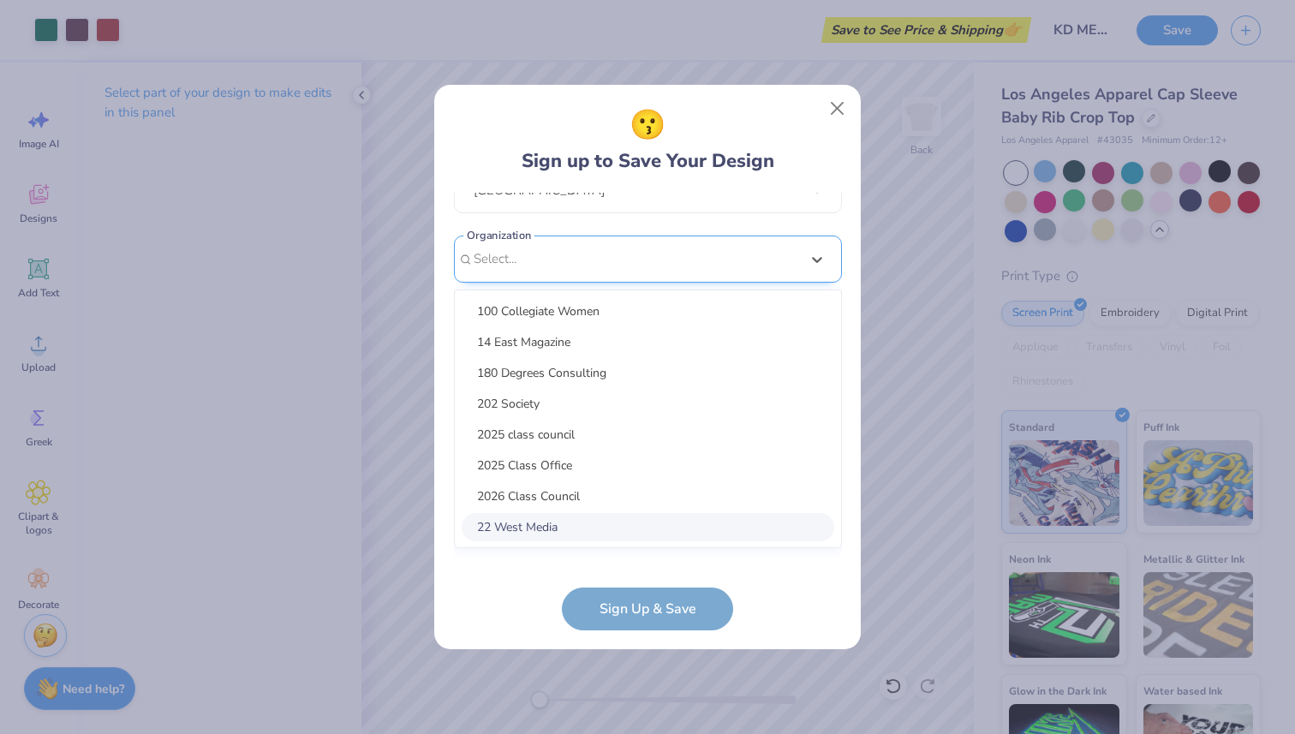
click at [645, 533] on div "option focused, 8 of 30. 30 results available. Use Up and Down to choose option…" at bounding box center [648, 391] width 388 height 313
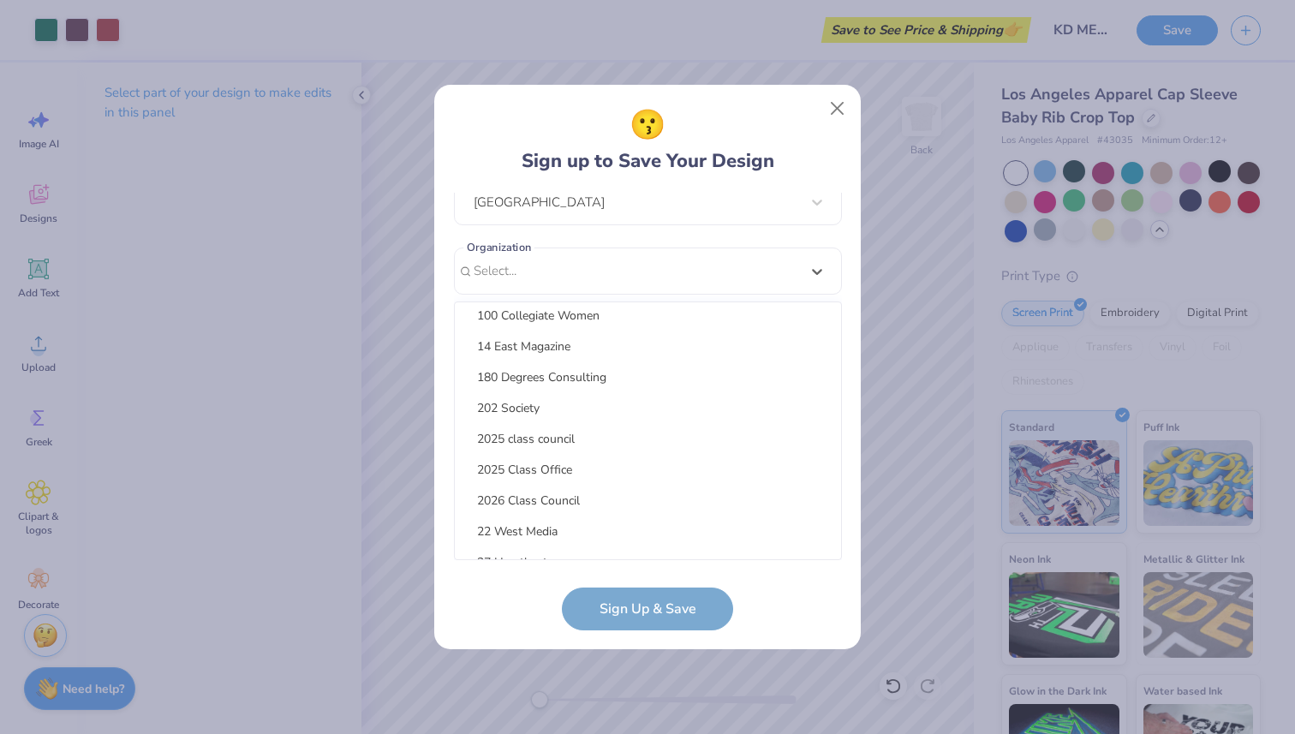
scroll to position [0, 0]
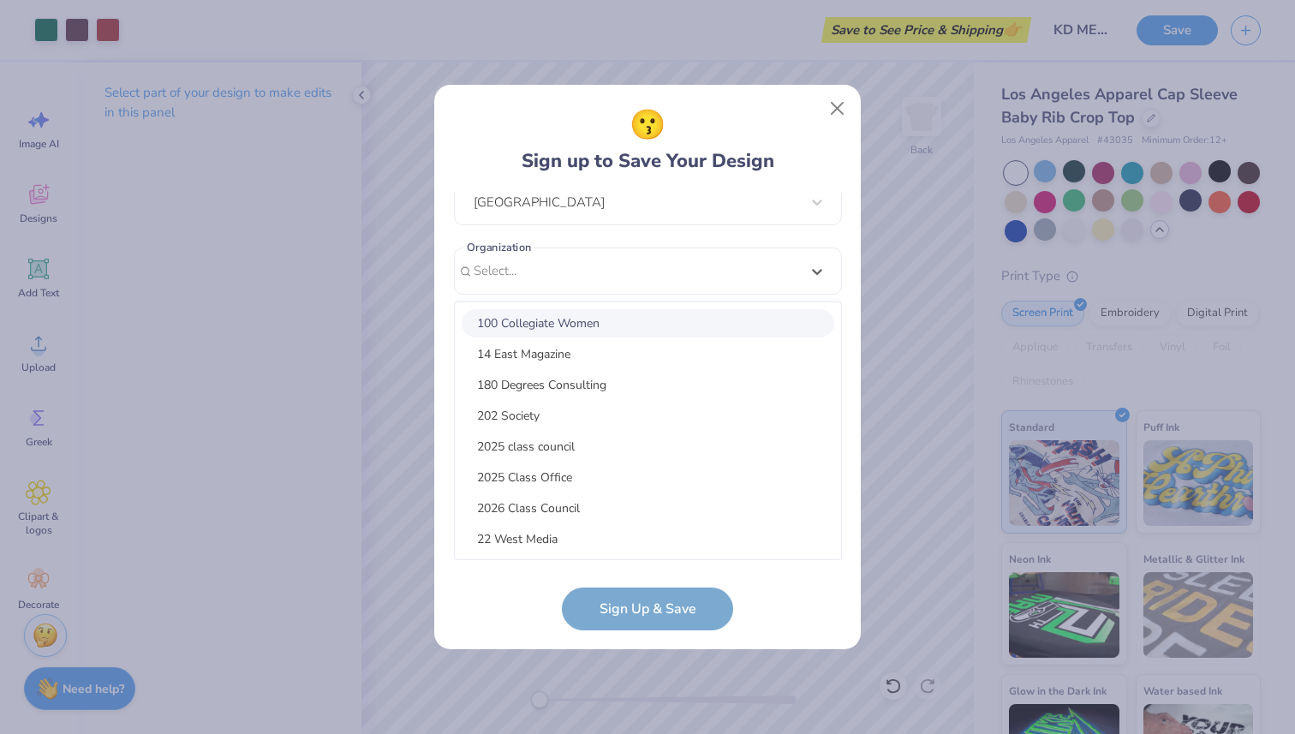
click at [652, 314] on div "100 Collegiate Women" at bounding box center [647, 323] width 372 height 28
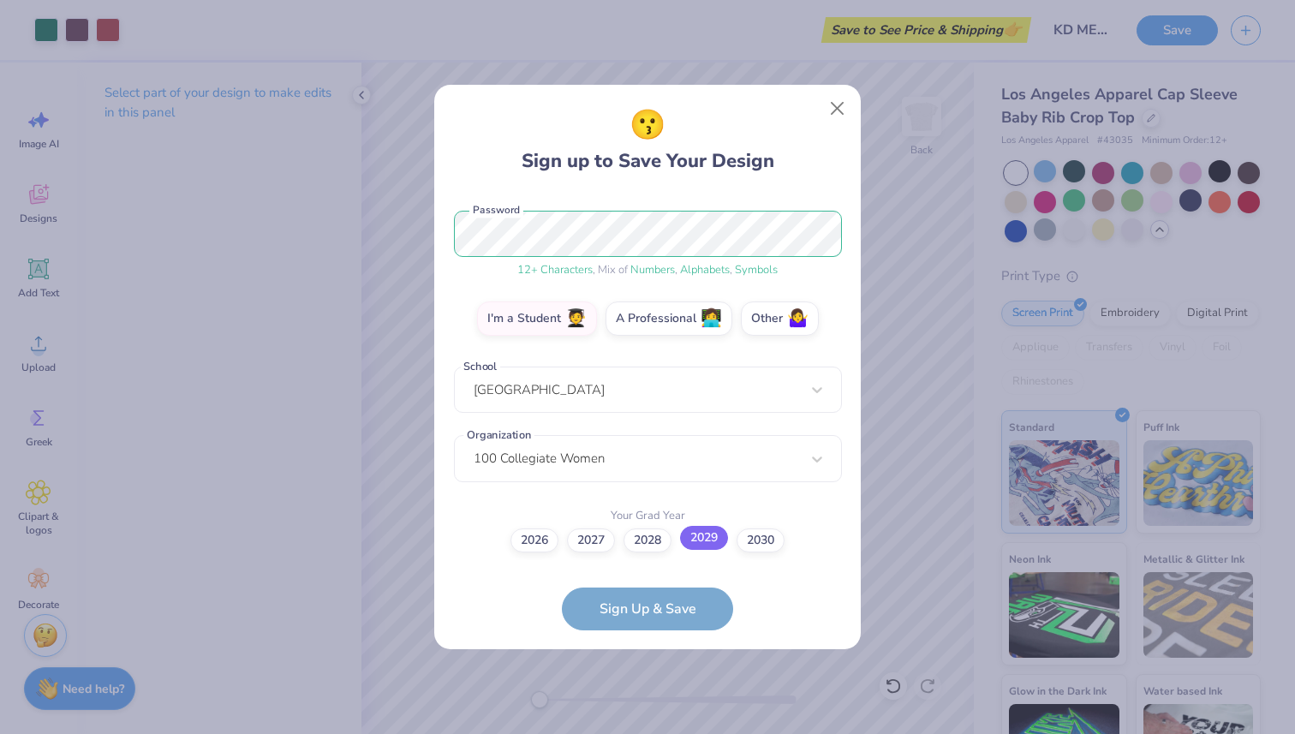
click at [718, 539] on label "2029" at bounding box center [704, 538] width 48 height 24
click at [653, 733] on input "2029" at bounding box center [647, 746] width 11 height 11
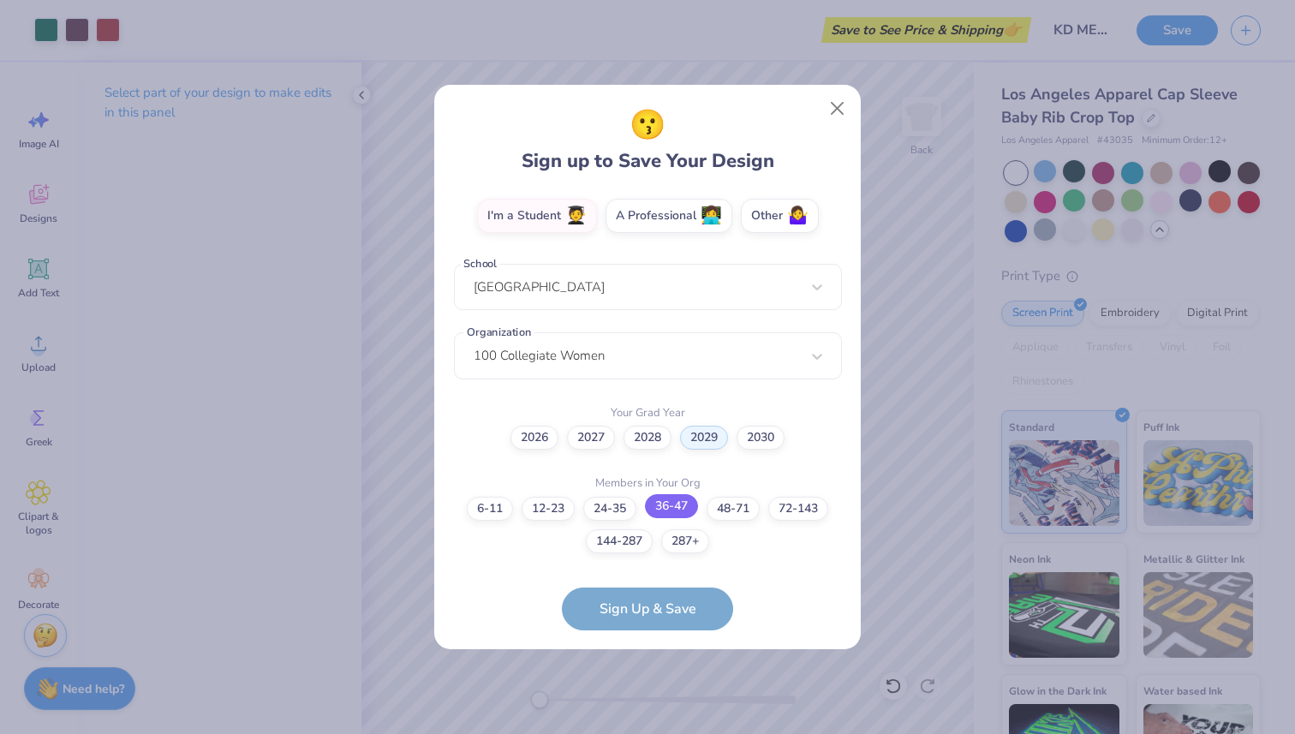
click at [658, 515] on label "36-47" at bounding box center [671, 506] width 53 height 24
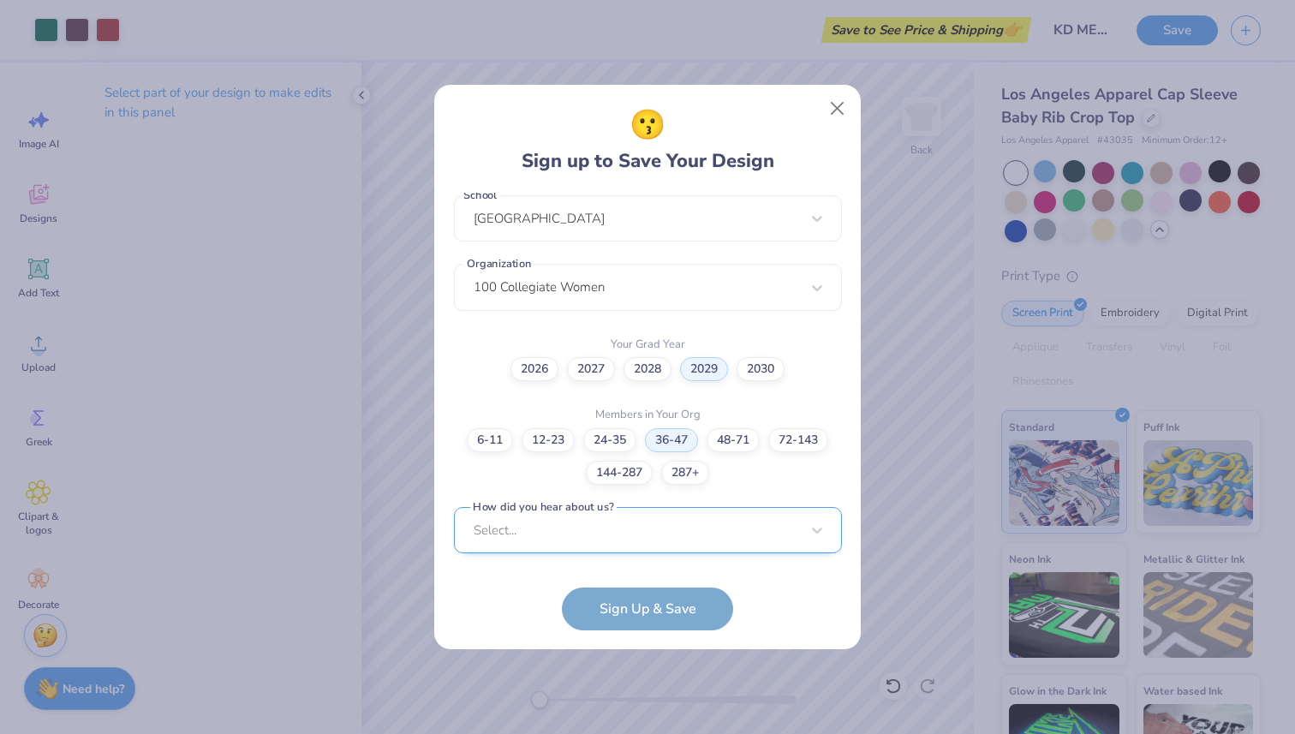
scroll to position [634, 0]
click at [652, 539] on div "Select..." at bounding box center [648, 528] width 388 height 47
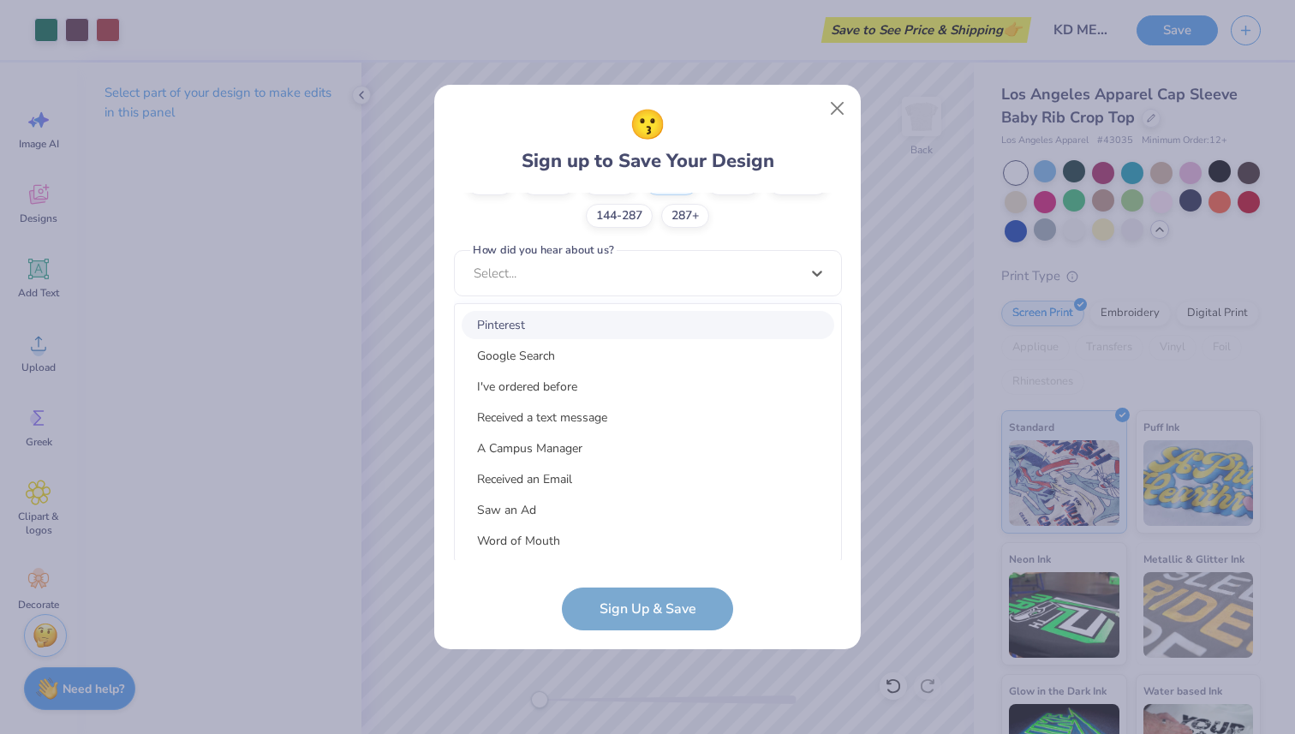
click at [668, 332] on div "Pinterest" at bounding box center [647, 325] width 372 height 28
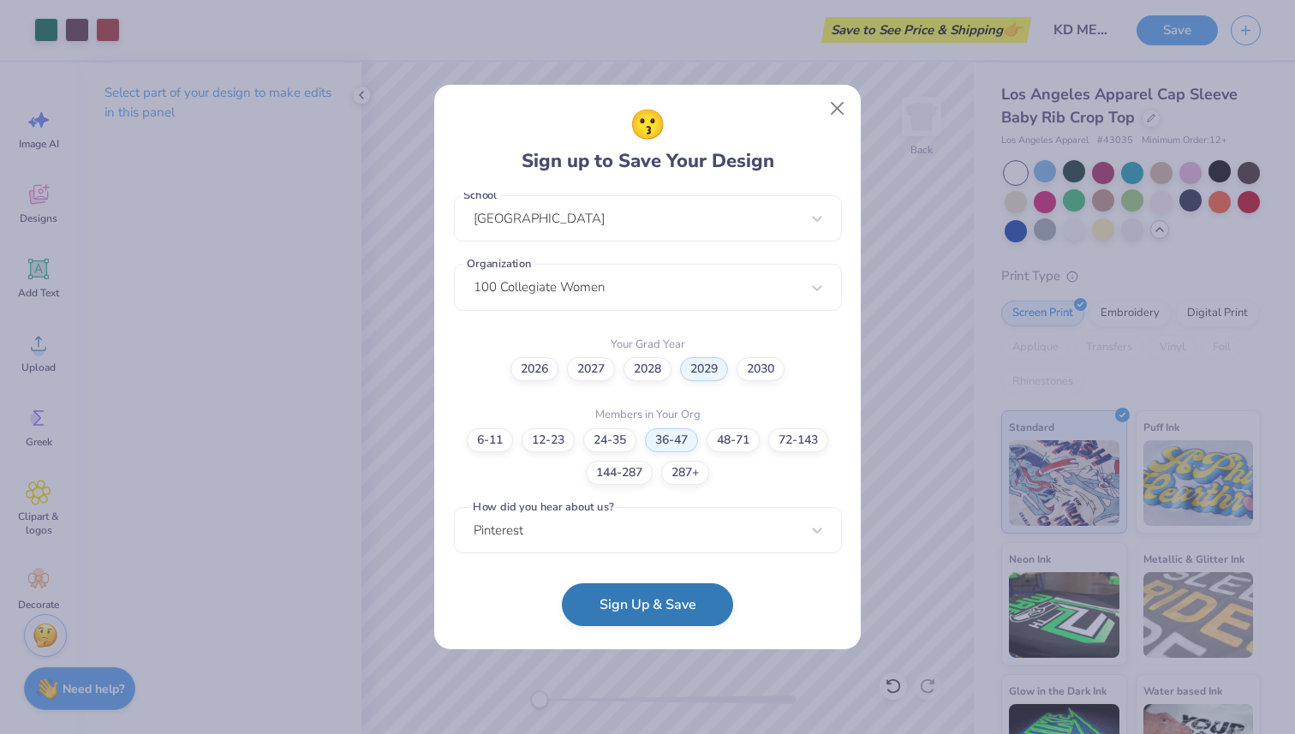
click at [658, 629] on form "[EMAIL_ADDRESS][DOMAIN_NAME] Email [PHONE_NUMBER] Phone [PERSON_NAME] Full Name…" at bounding box center [648, 412] width 388 height 438
click at [659, 601] on button "Sign Up & Save" at bounding box center [647, 604] width 171 height 43
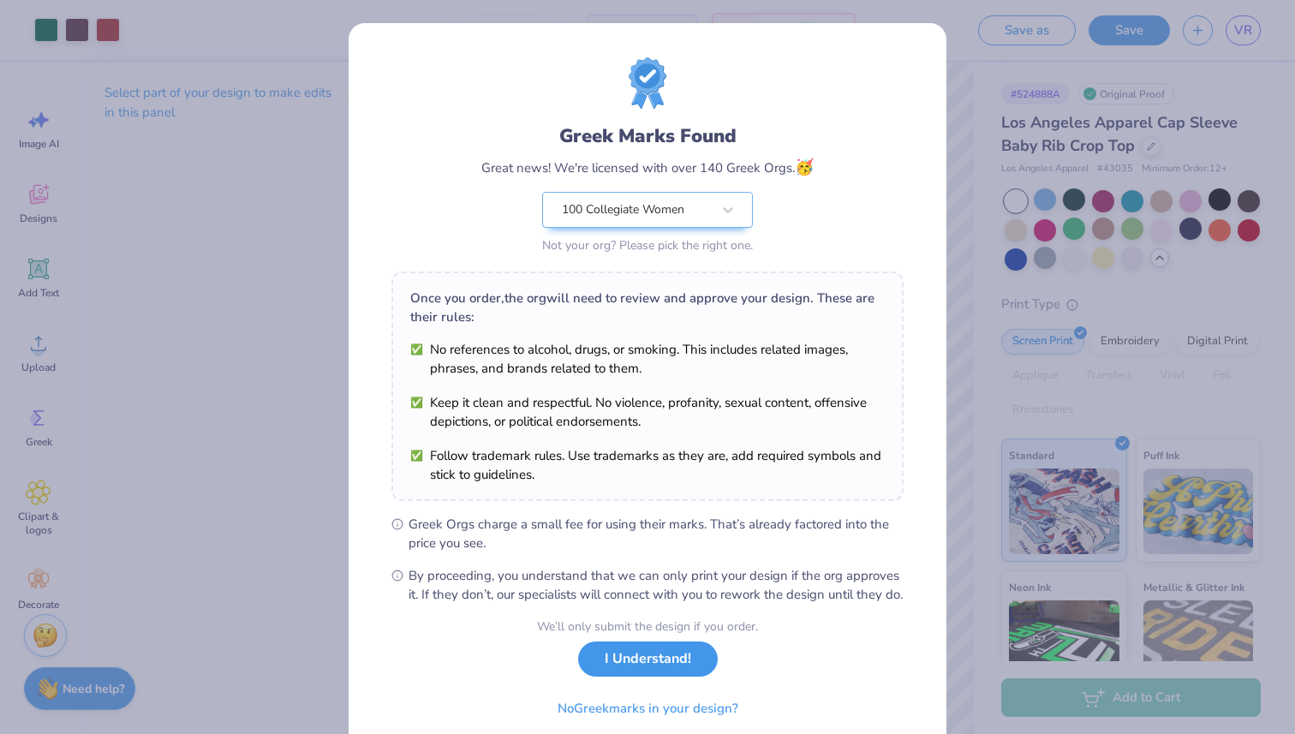
click at [616, 676] on button "I Understand!" at bounding box center [648, 658] width 140 height 35
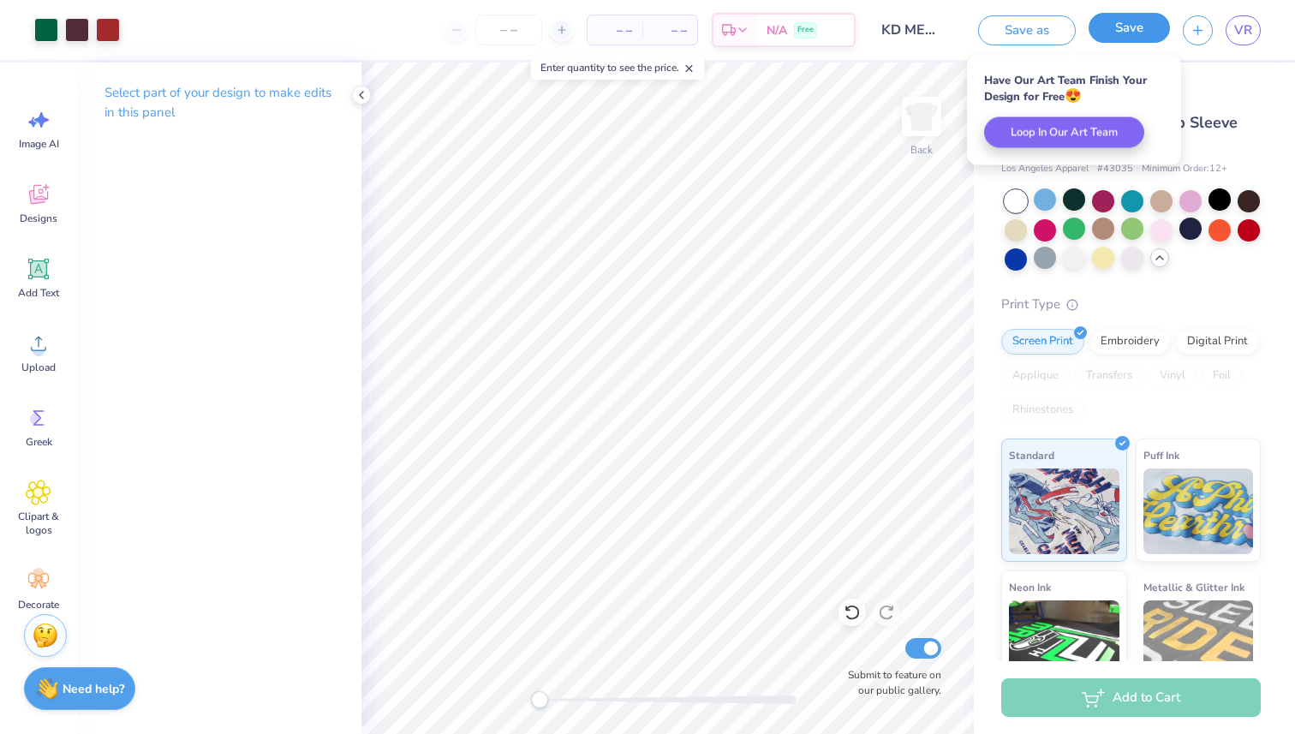
click at [1109, 30] on button "Save" at bounding box center [1128, 28] width 81 height 30
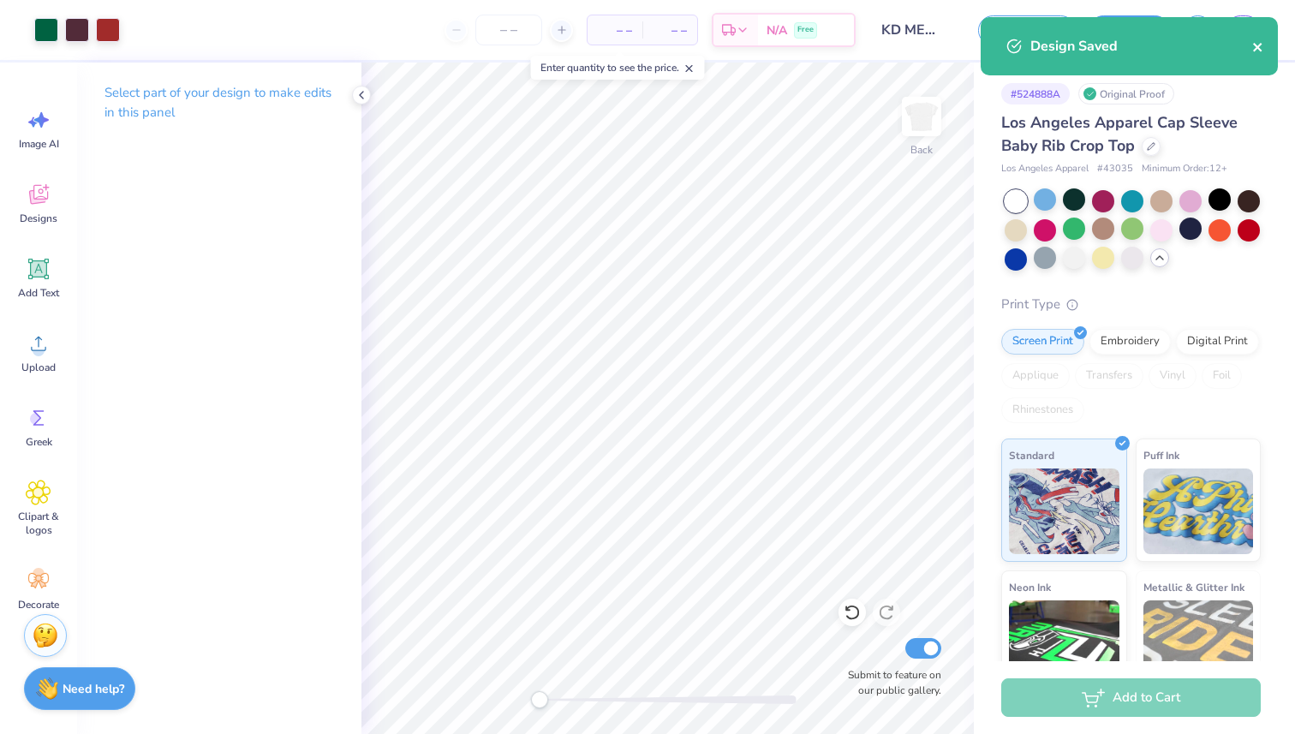
click at [1255, 45] on icon "close" at bounding box center [1257, 47] width 9 height 9
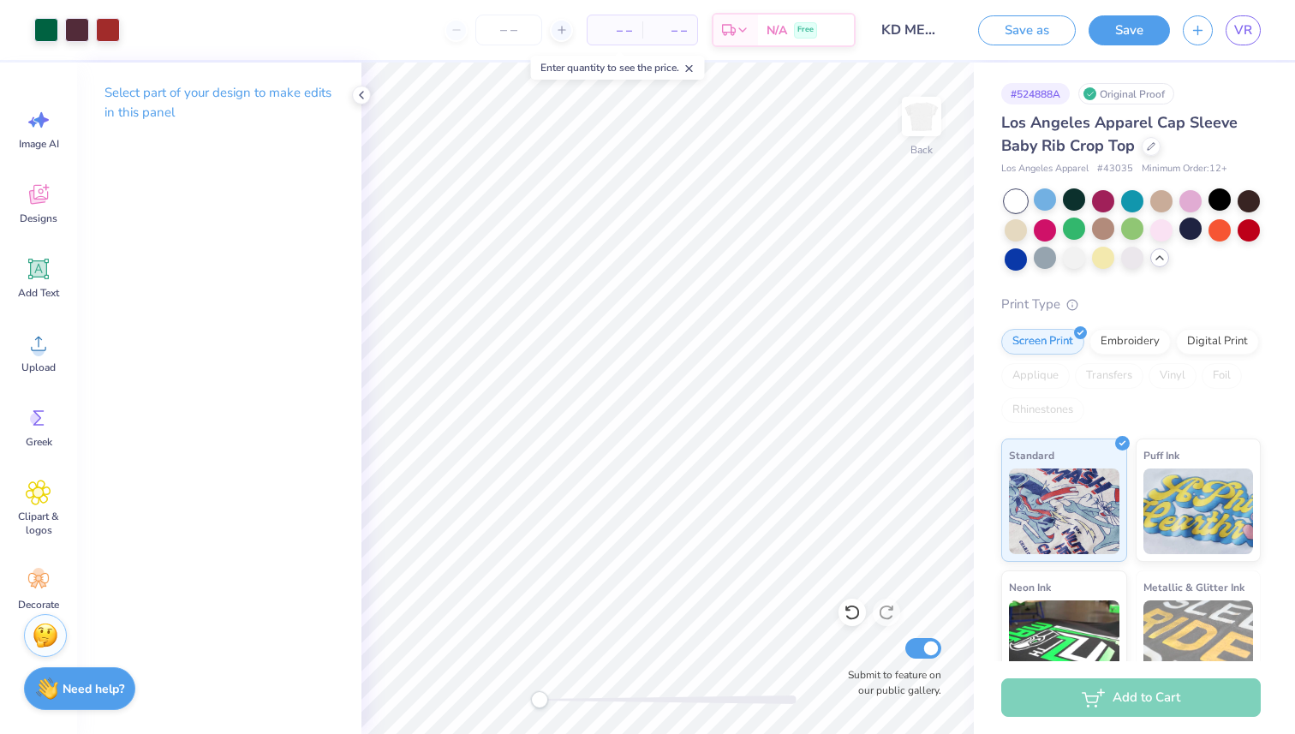
click at [904, 27] on input "KD MERCH" at bounding box center [910, 30] width 84 height 34
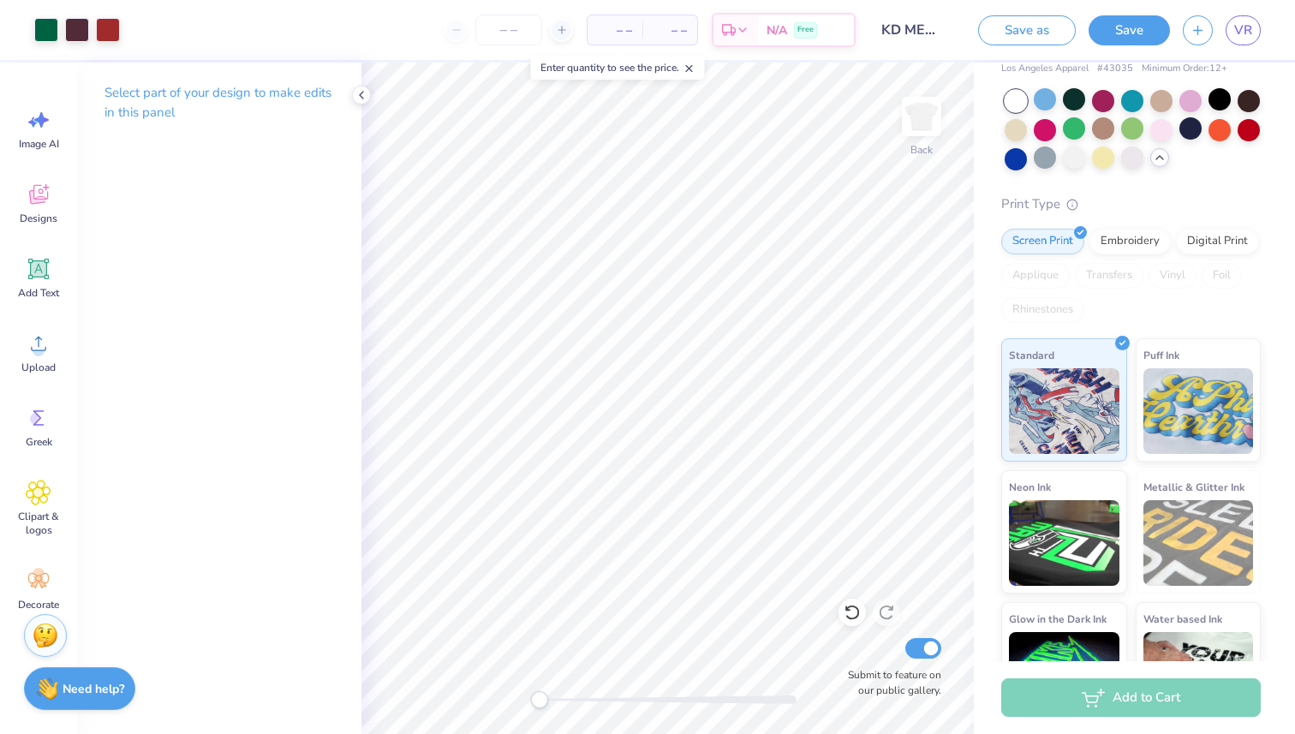
scroll to position [164, 0]
